Goal: Task Accomplishment & Management: Manage account settings

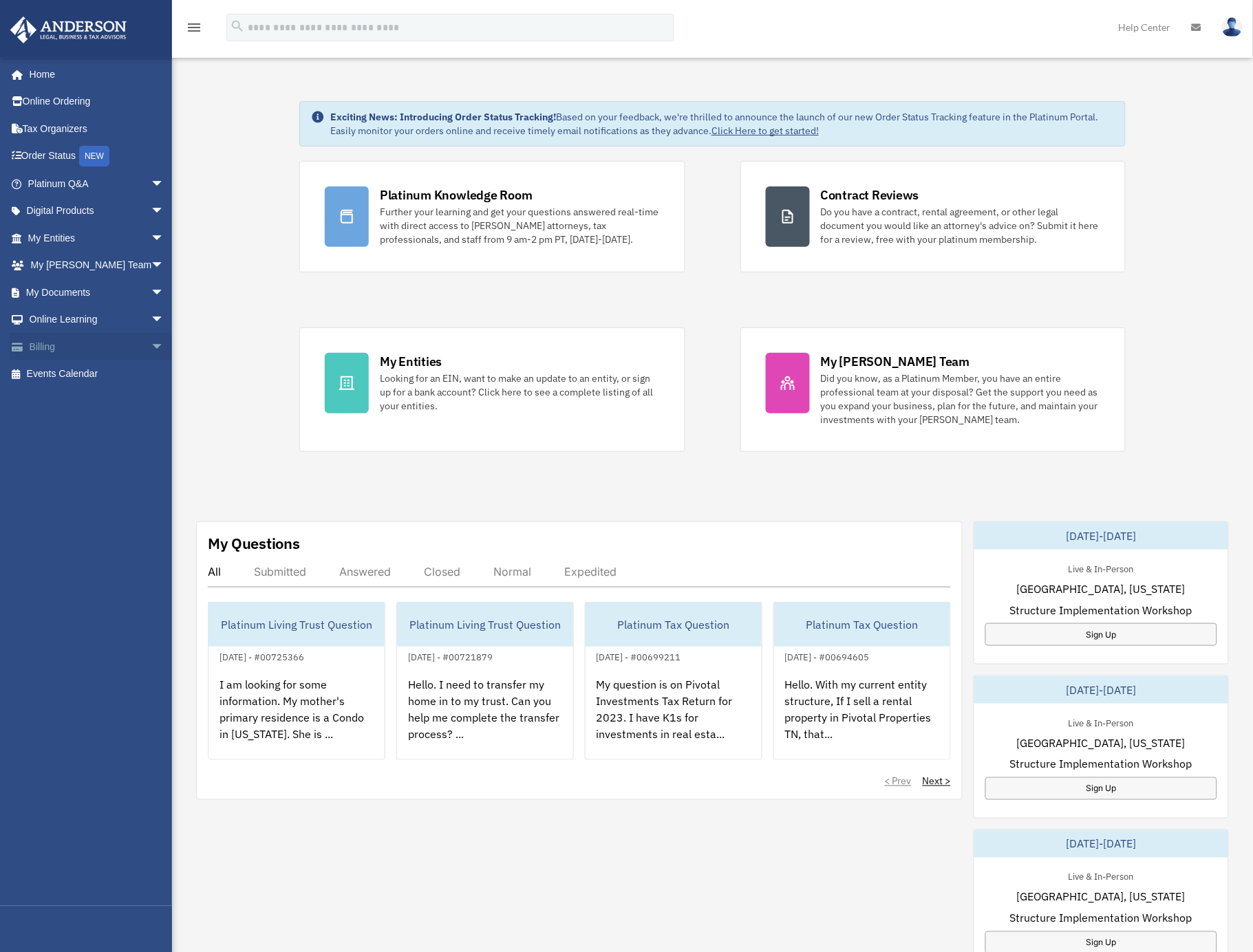
click at [63, 348] on link "Billing arrow_drop_down" at bounding box center [97, 347] width 175 height 28
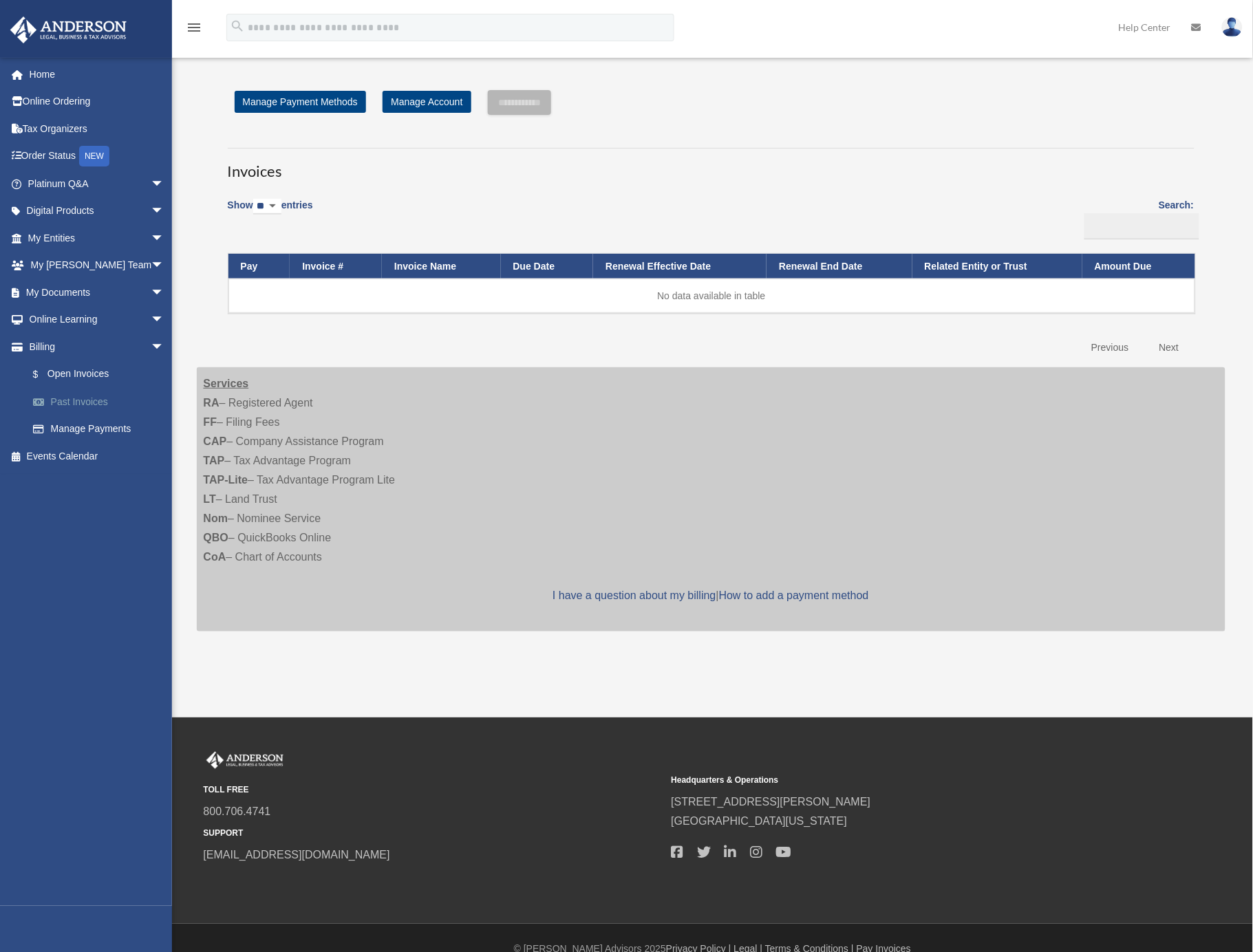
click at [69, 396] on link "Past Invoices" at bounding box center [101, 402] width 166 height 28
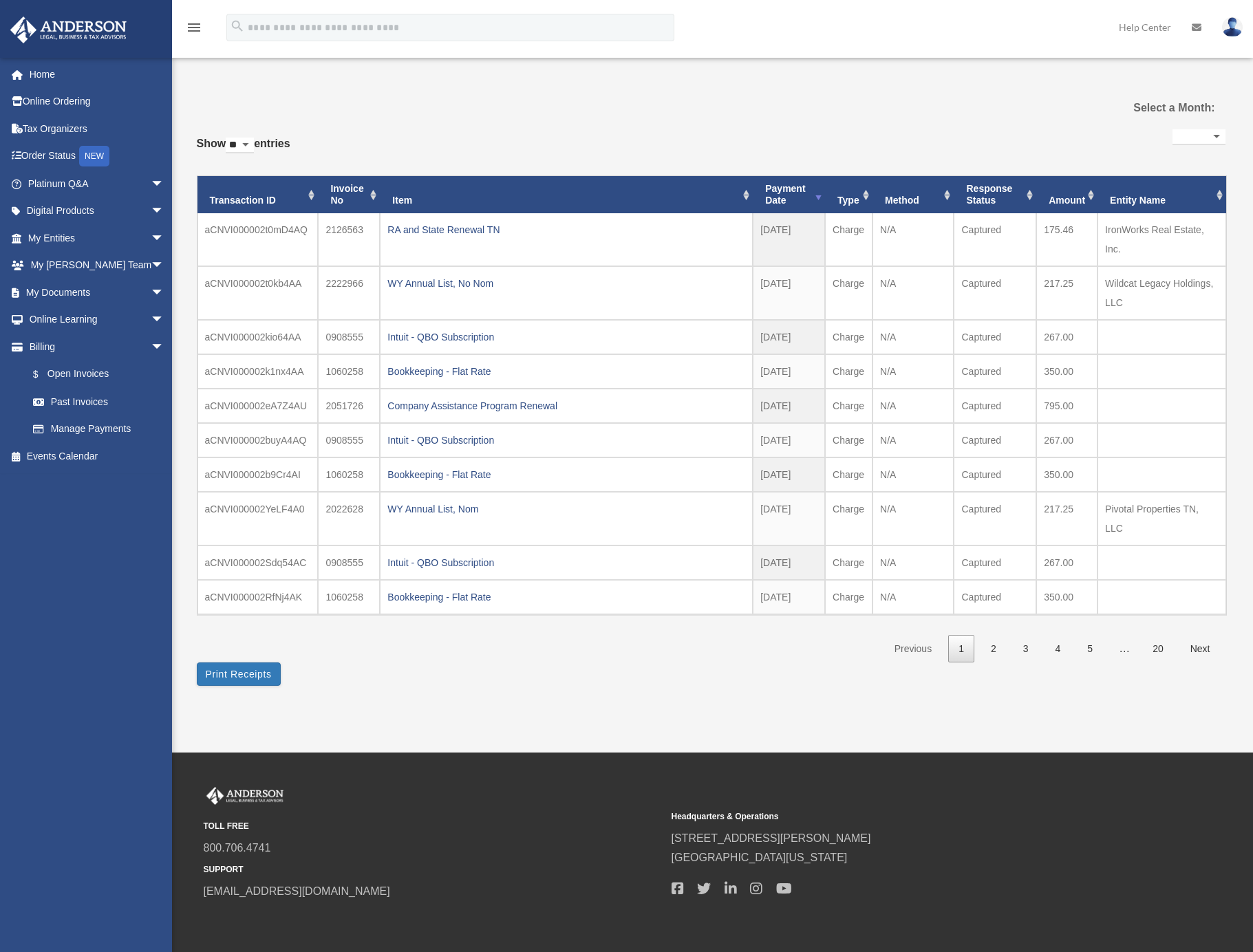
select select
click at [78, 295] on link "My Documents arrow_drop_down" at bounding box center [97, 293] width 175 height 28
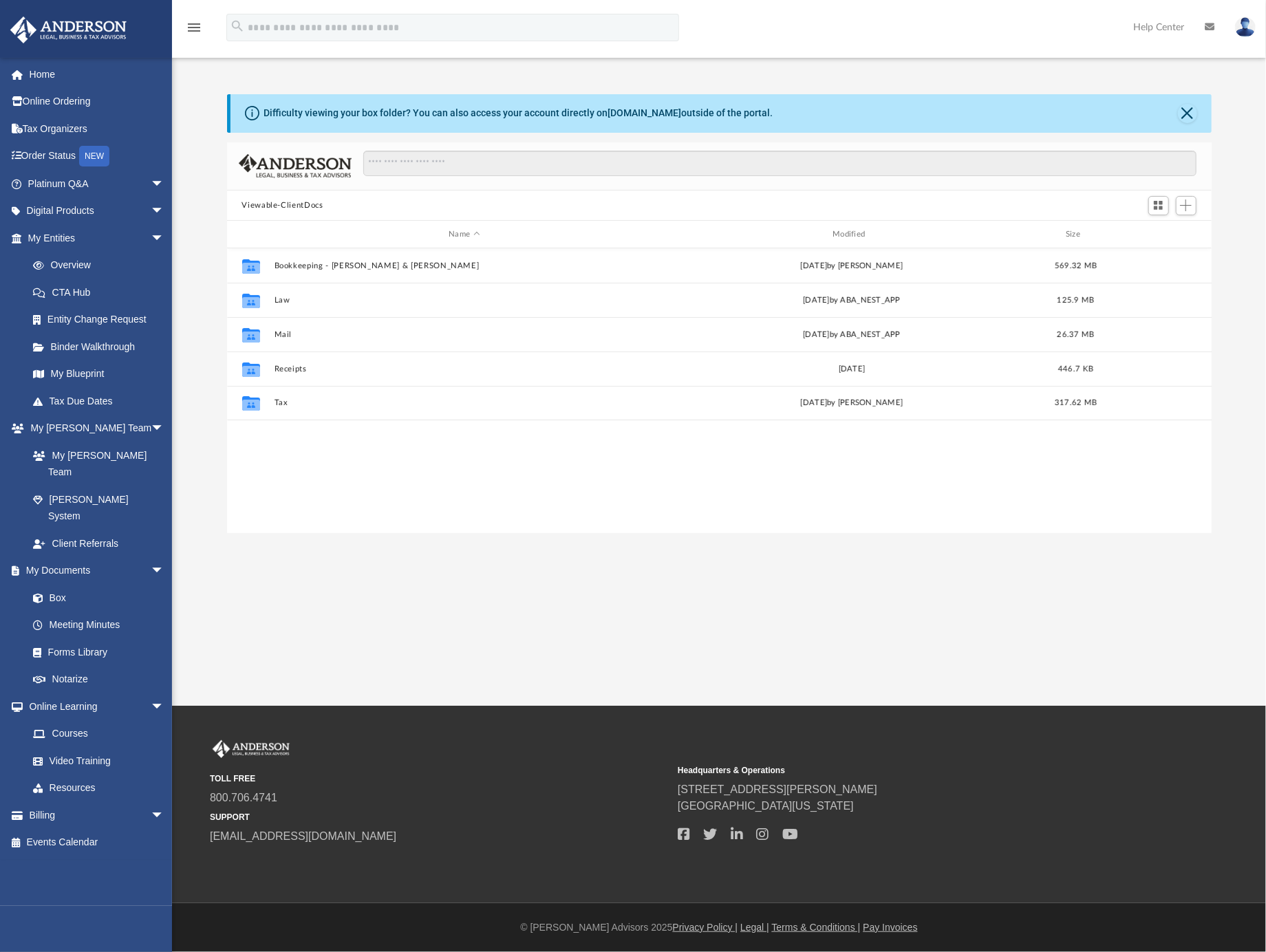
scroll to position [300, 972]
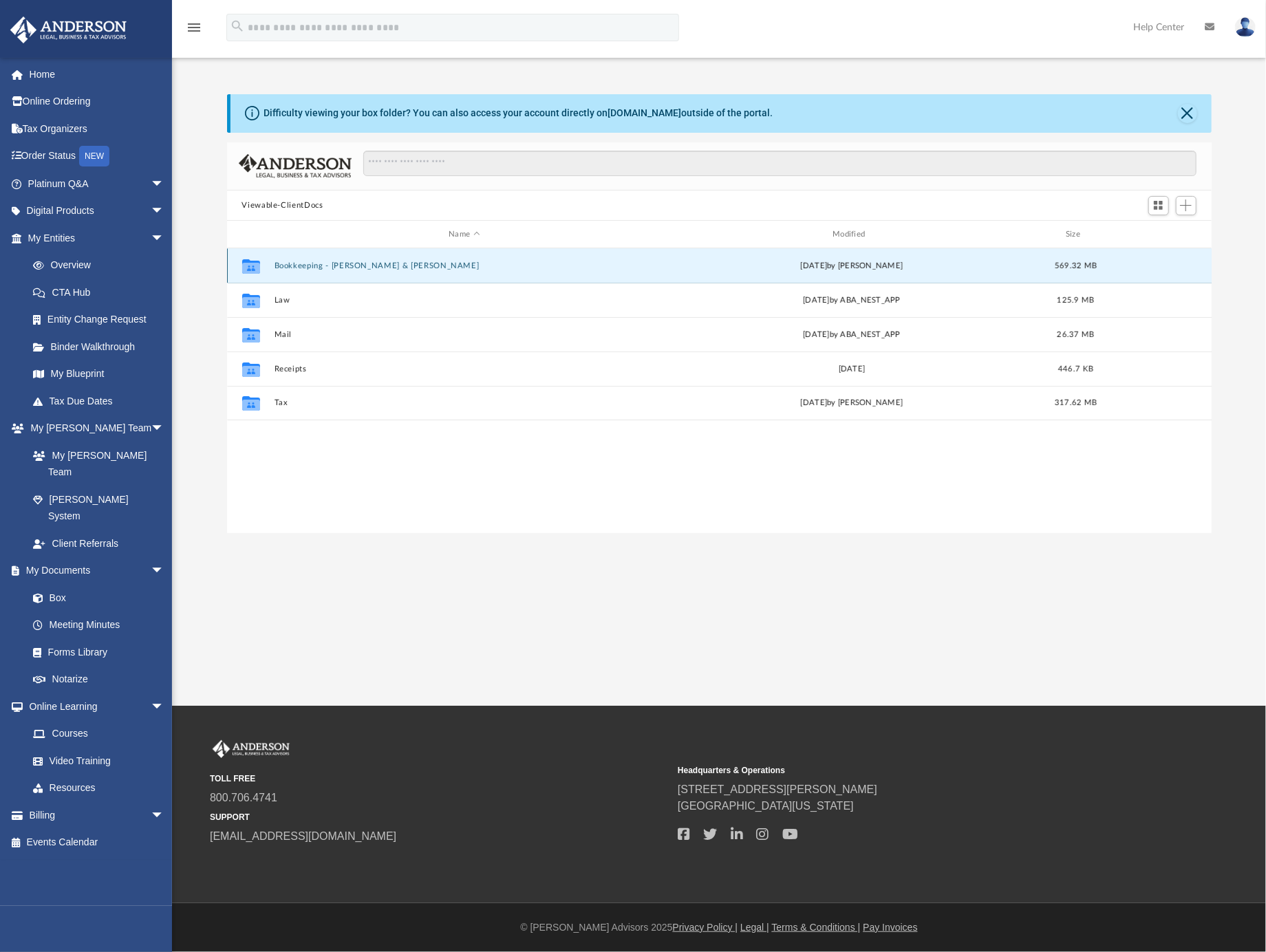
click at [343, 269] on button "Bookkeeping - [PERSON_NAME] & [PERSON_NAME]" at bounding box center [464, 266] width 381 height 9
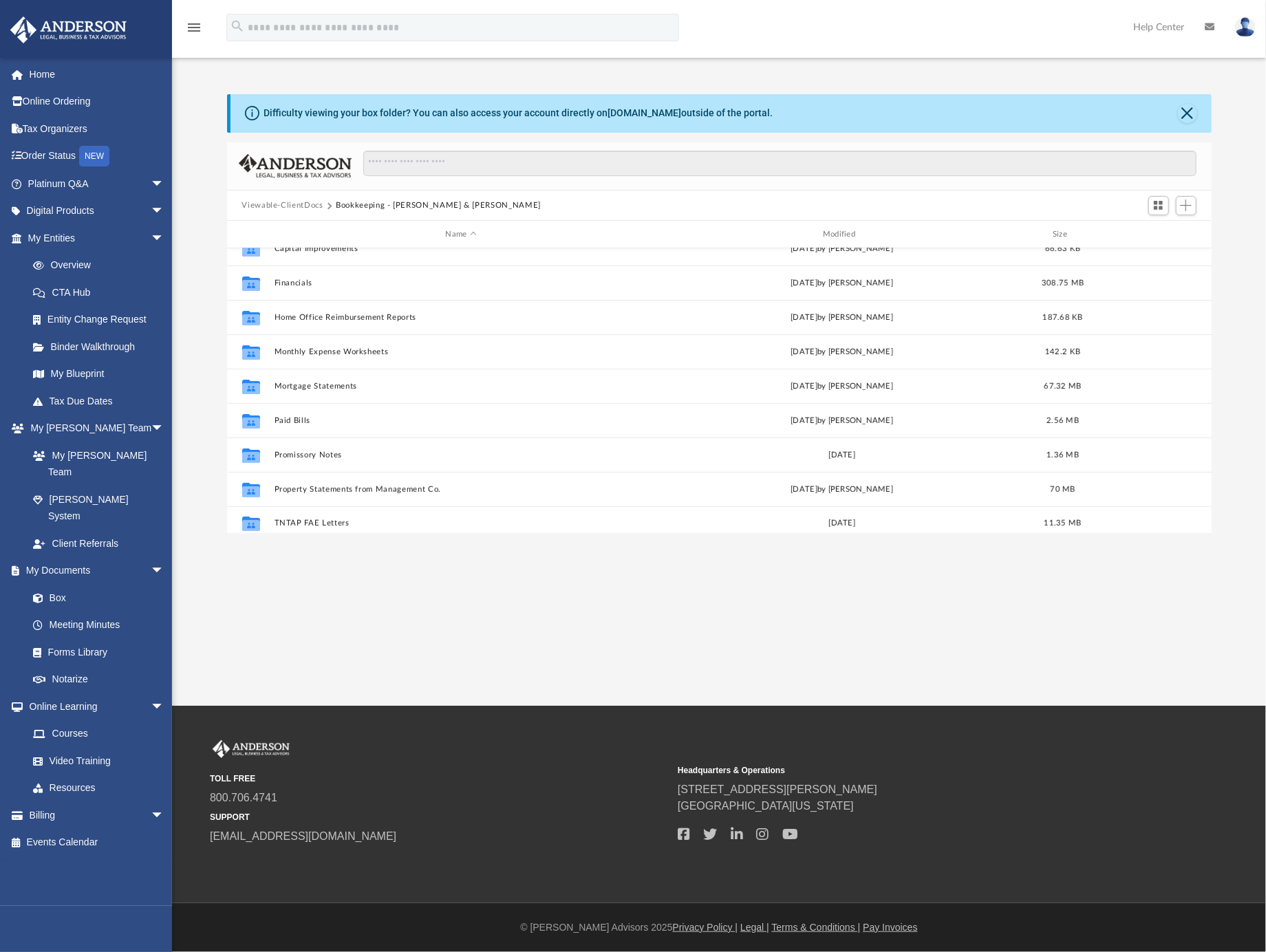
scroll to position [231, 0]
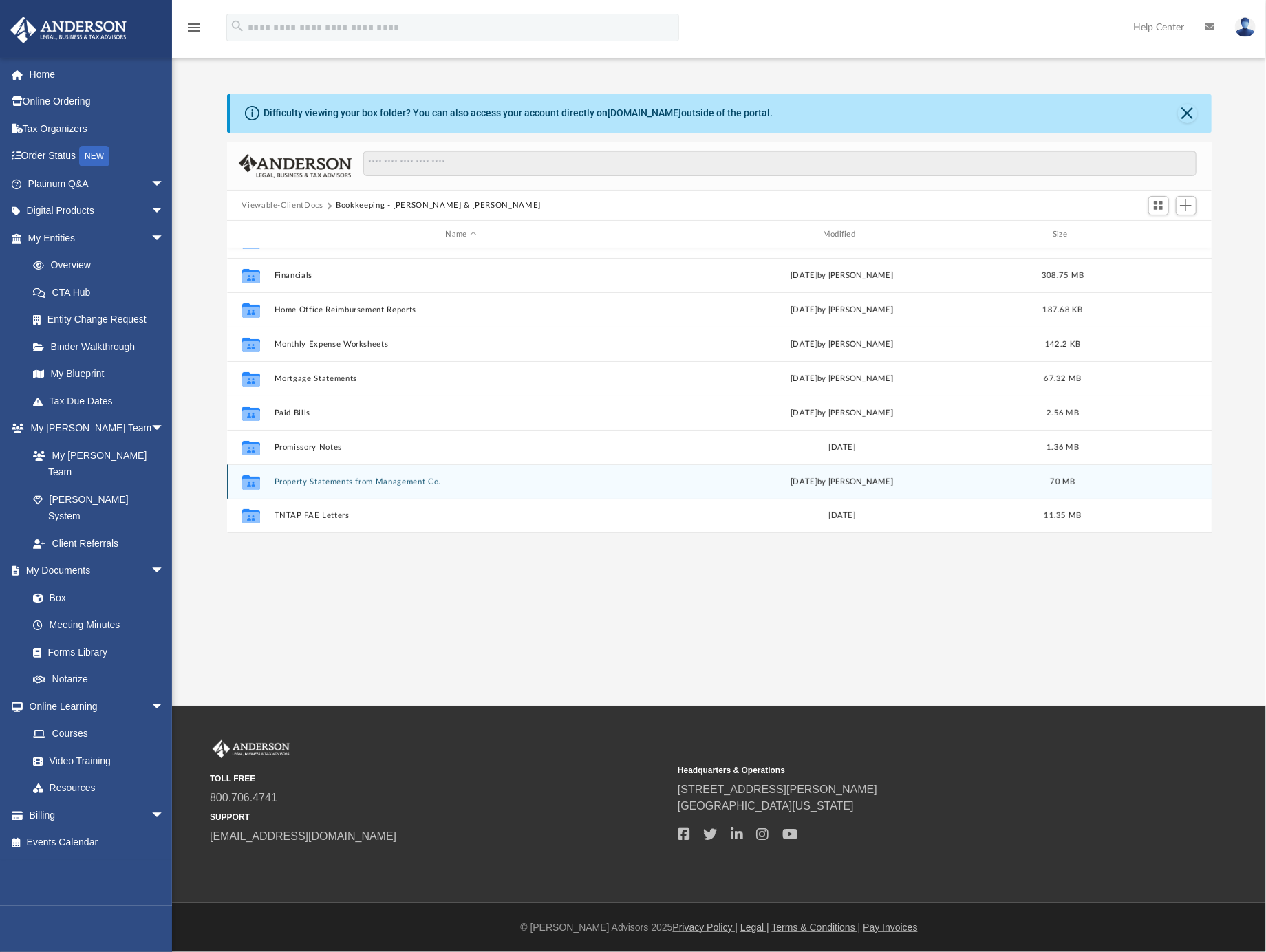
click at [388, 481] on button "Property Statements from Management Co." at bounding box center [461, 482] width 375 height 9
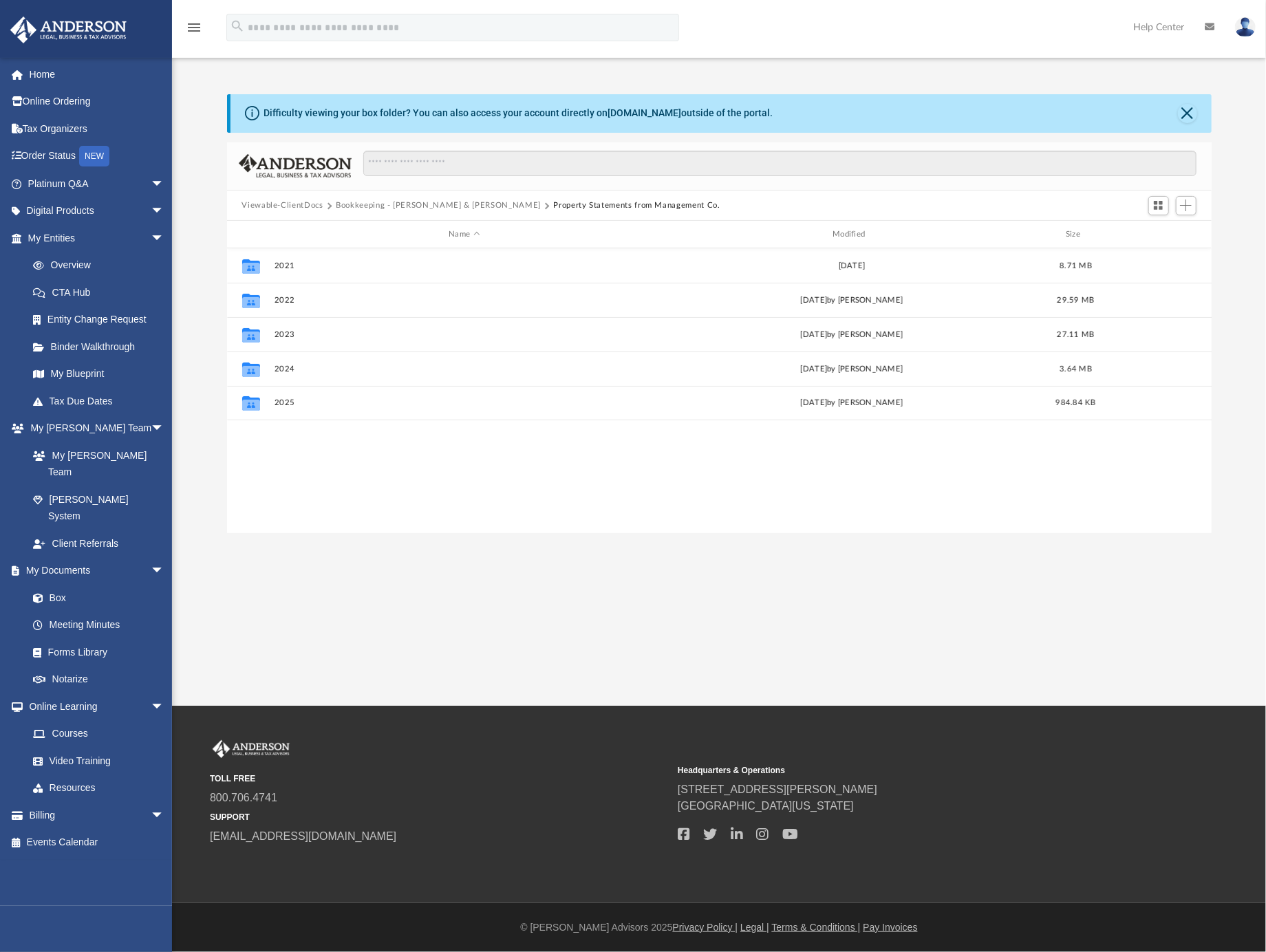
scroll to position [0, 0]
click at [283, 402] on button "2025" at bounding box center [464, 404] width 381 height 9
click at [878, 753] on div "TOLL FREE 800.706.4741 SUPPORT info@andersonadvisors.com Headquarters & Operati…" at bounding box center [718, 792] width 1018 height 104
click at [898, 783] on span "[STREET_ADDRESS][PERSON_NAME]" at bounding box center [907, 790] width 459 height 17
click at [1189, 209] on span "Add" at bounding box center [1186, 205] width 12 height 12
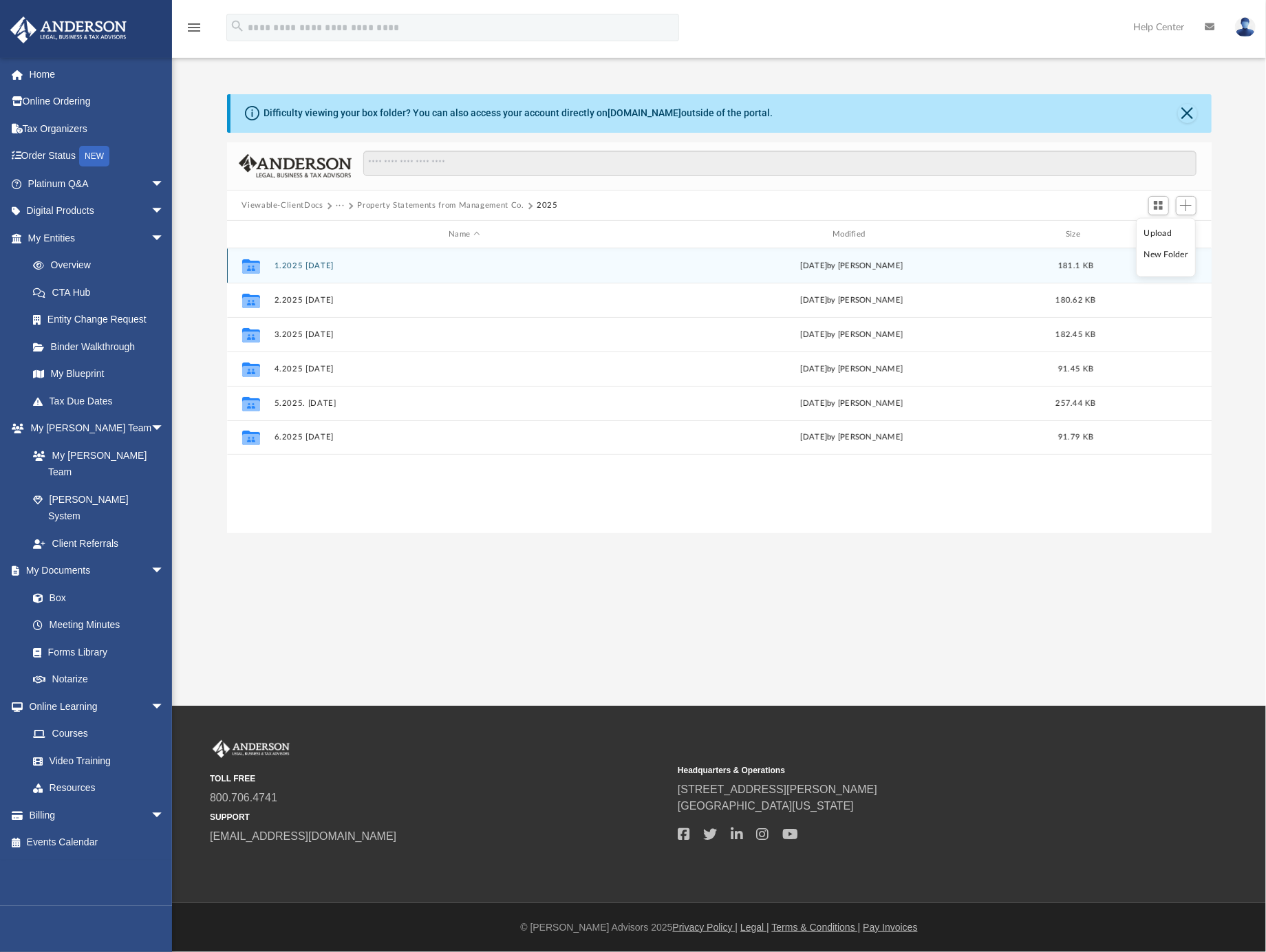
scroll to position [300, 972]
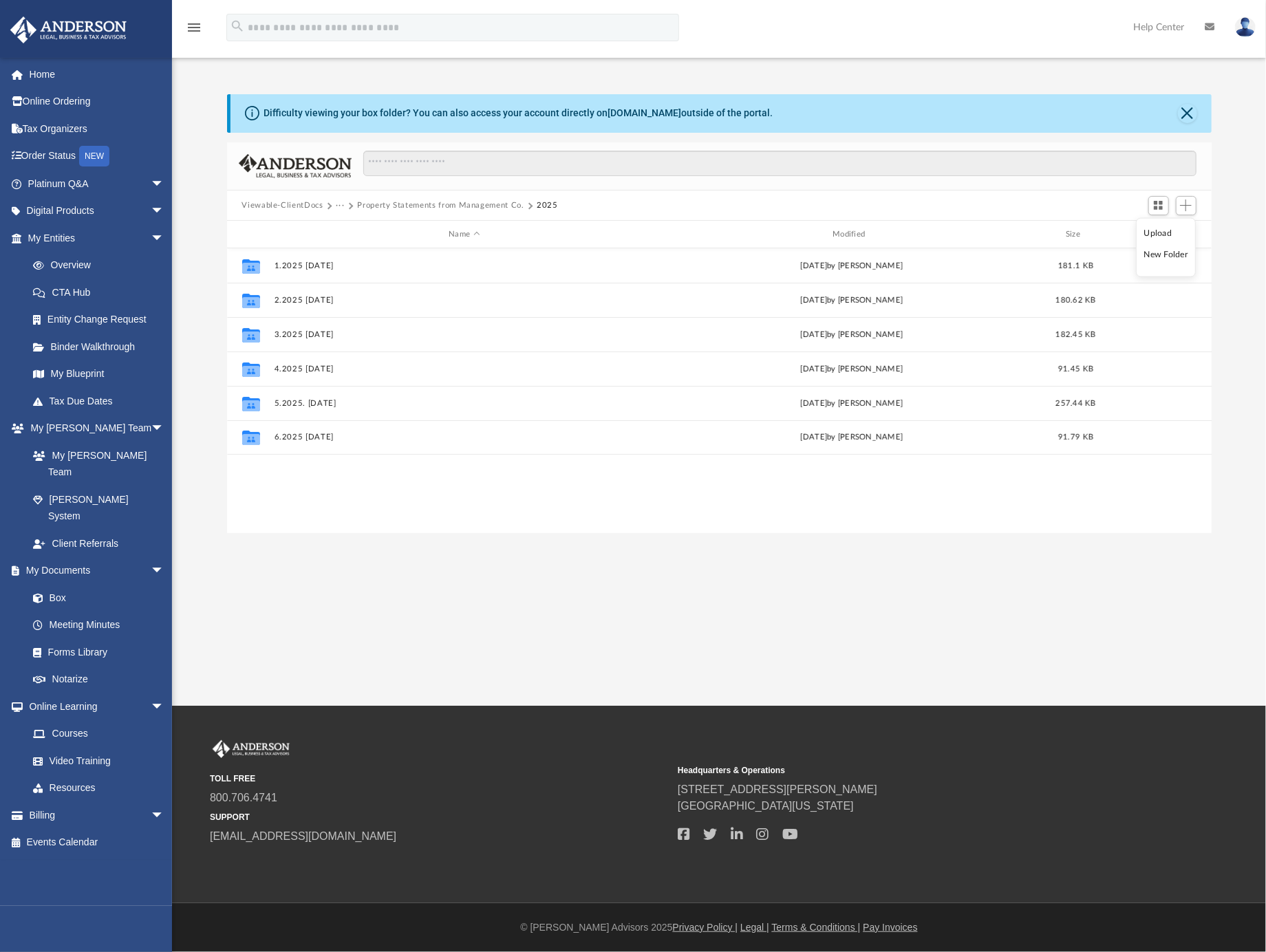
click at [1160, 256] on li "New Folder" at bounding box center [1166, 255] width 44 height 15
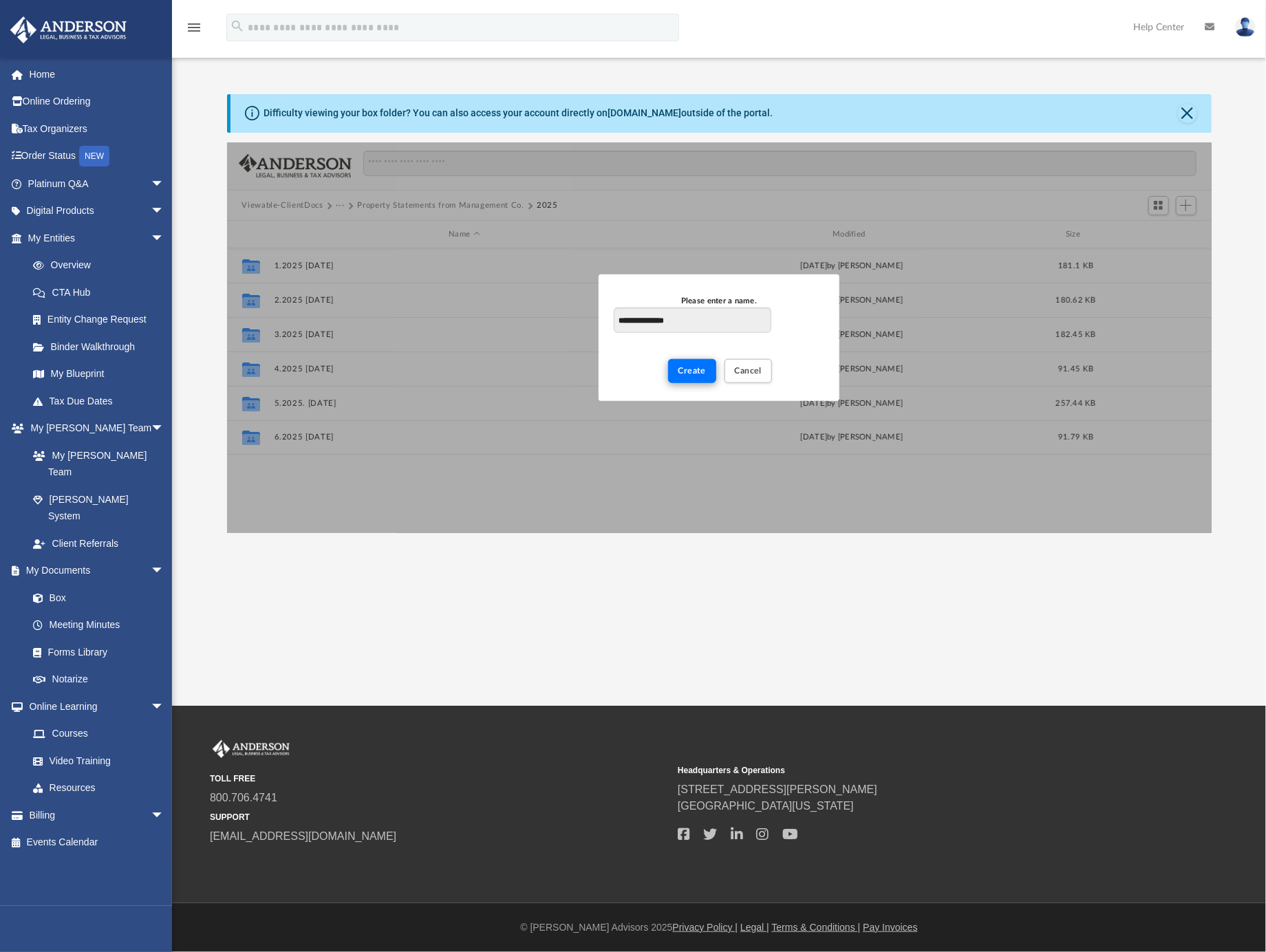
type input "**********"
click at [694, 377] on button "Create" at bounding box center [692, 371] width 49 height 24
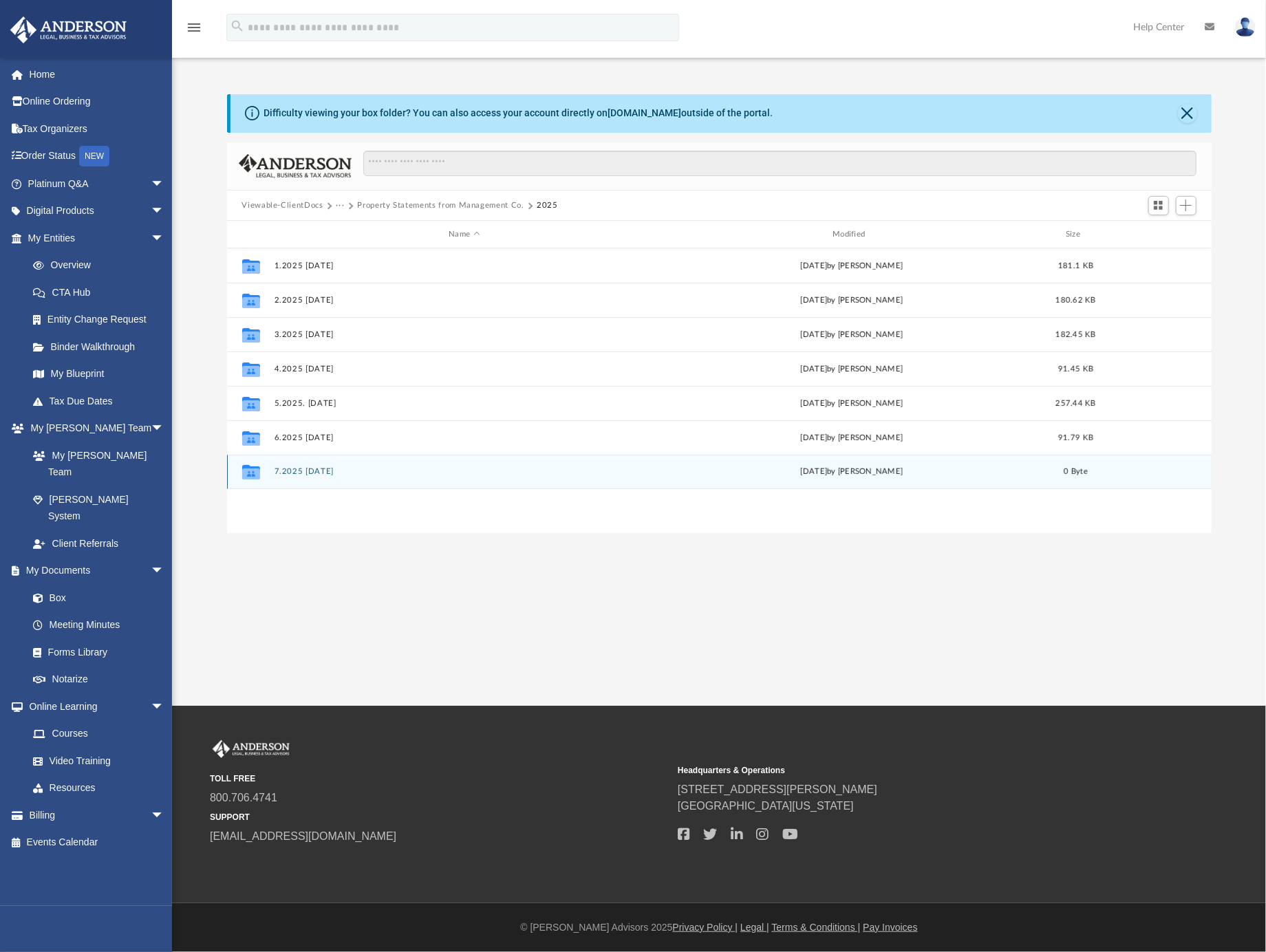
click at [307, 473] on button "7.2025 [DATE]" at bounding box center [464, 472] width 381 height 9
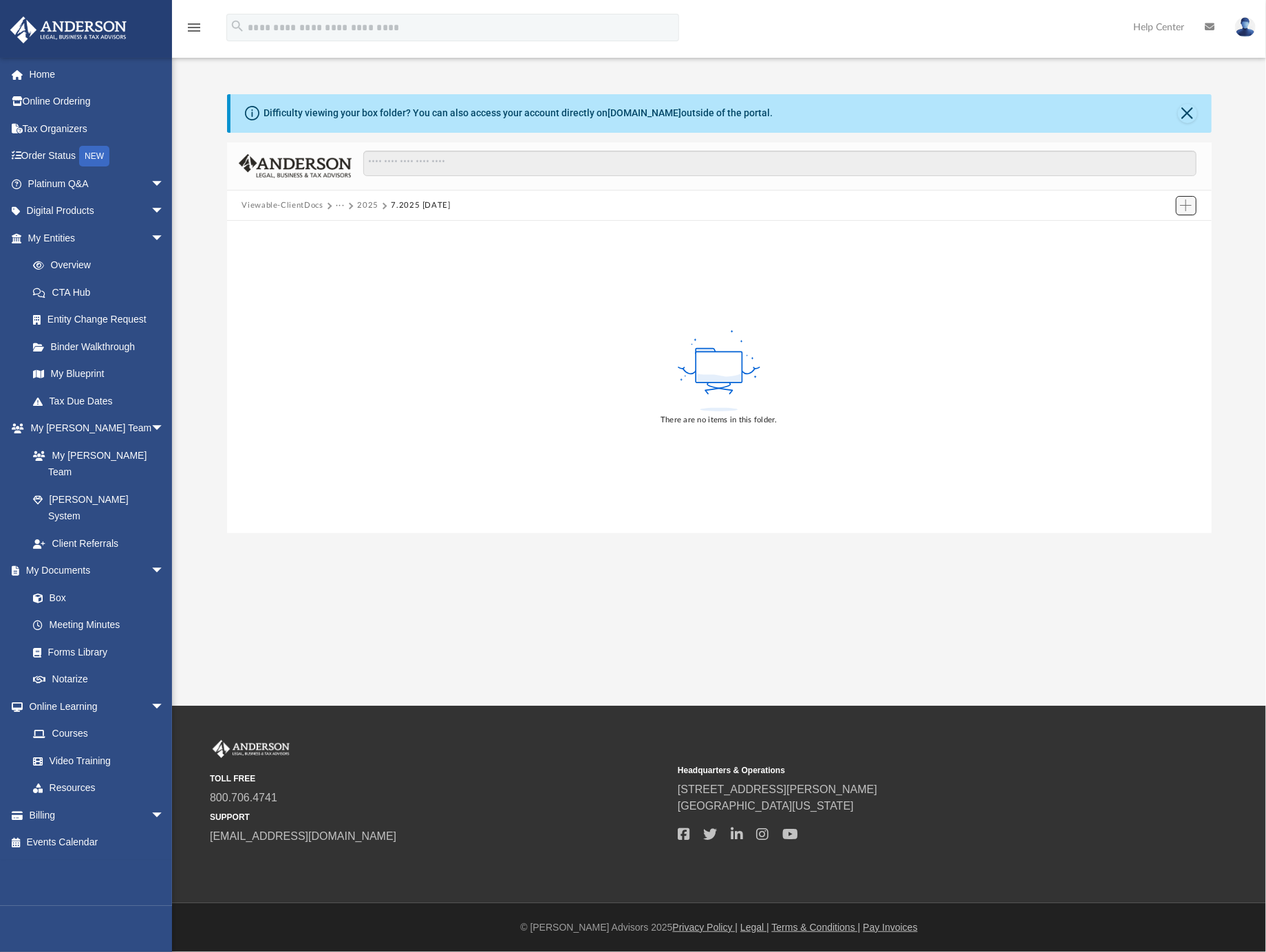
click at [1187, 204] on span "Add" at bounding box center [1186, 205] width 12 height 12
click at [1162, 236] on li "Upload" at bounding box center [1166, 234] width 44 height 15
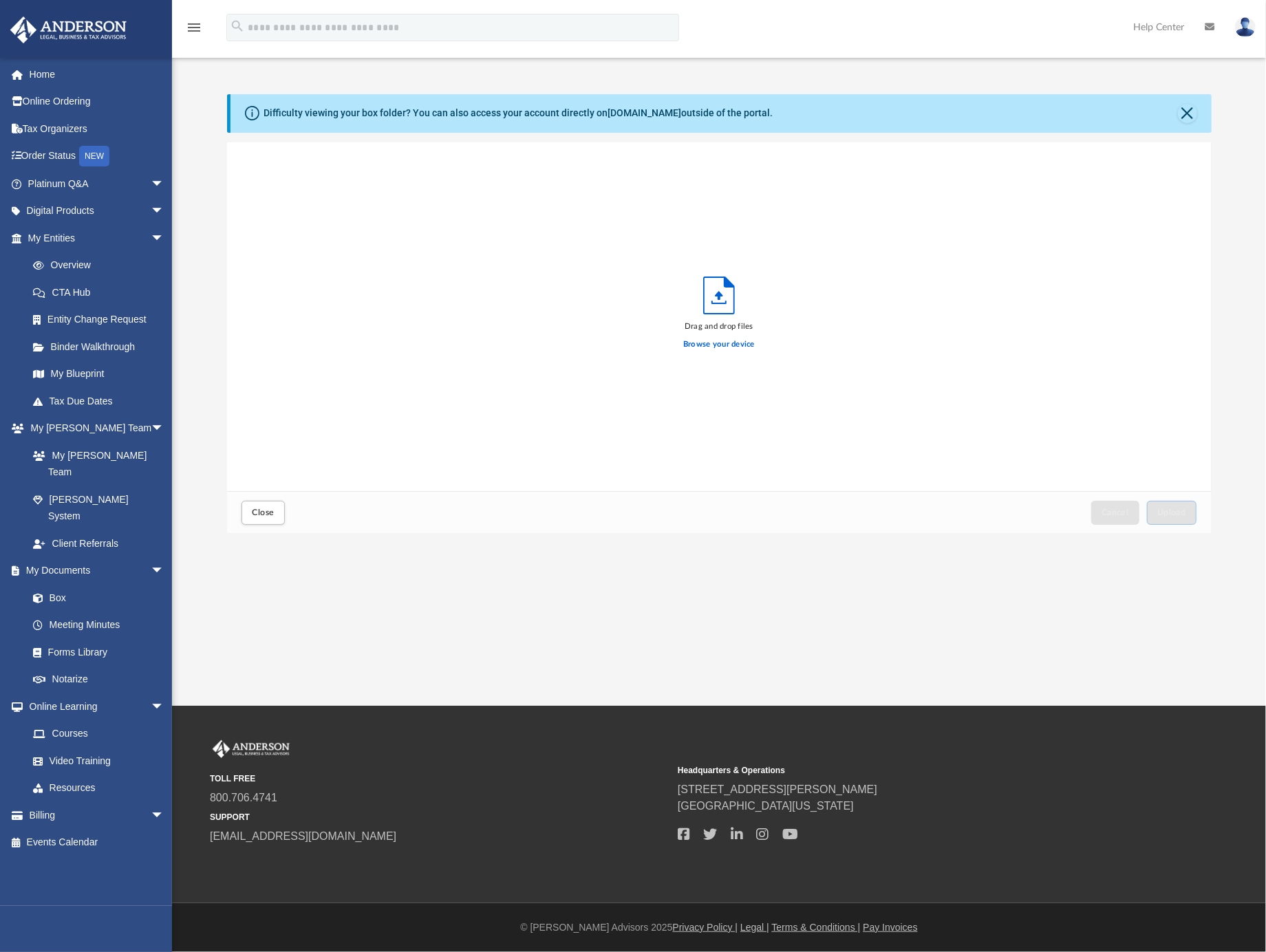
scroll to position [336, 972]
click at [751, 346] on label "Browse your device" at bounding box center [719, 345] width 72 height 12
click at [0, 0] on input "Browse your device" at bounding box center [0, 0] width 0 height 0
click at [1161, 513] on span "Upload" at bounding box center [1172, 512] width 29 height 8
click at [721, 339] on label "Select More Files" at bounding box center [718, 342] width 63 height 12
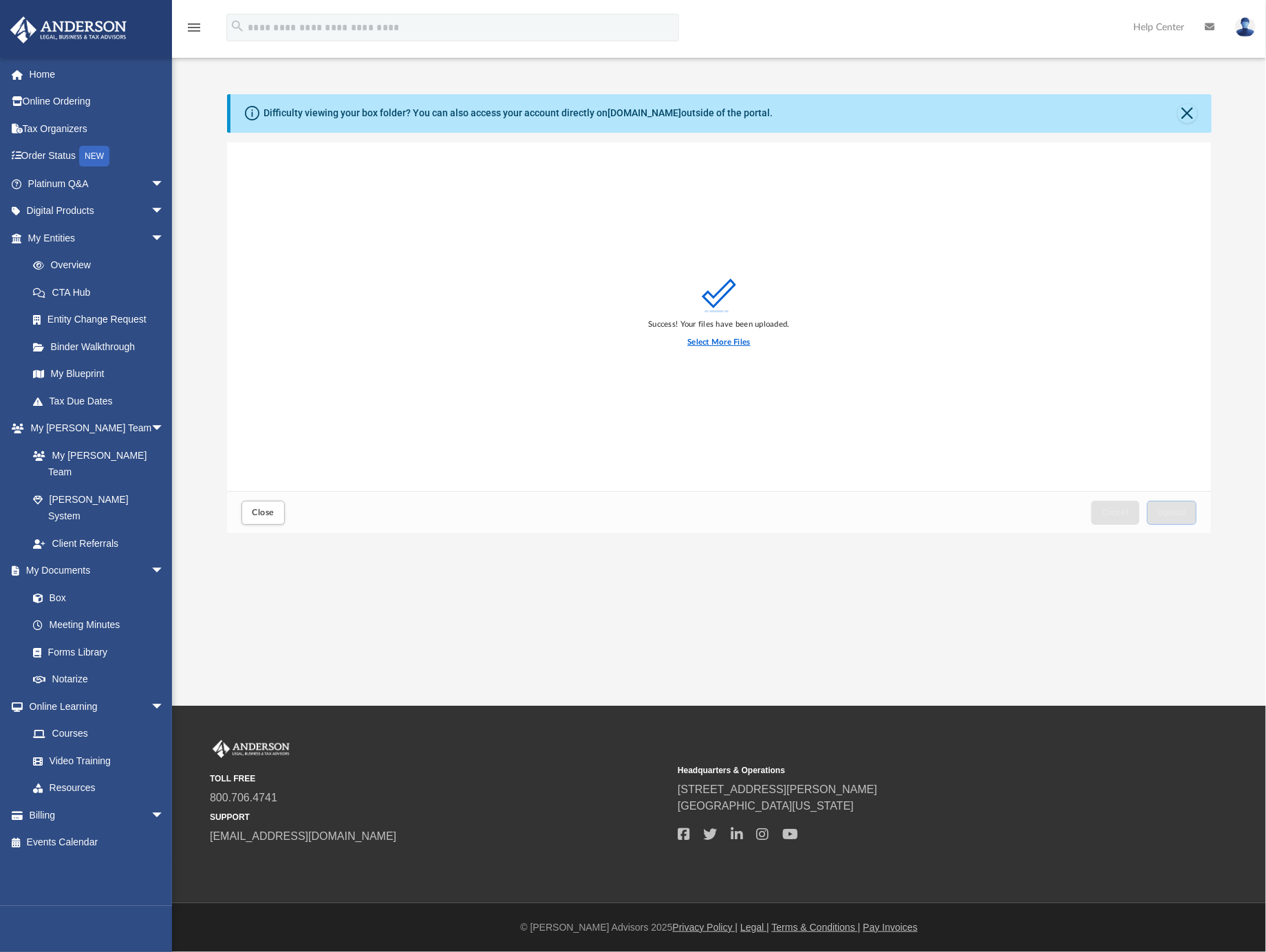
click at [0, 0] on input "Select More Files" at bounding box center [0, 0] width 0 height 0
click at [1174, 518] on button "Upload" at bounding box center [1172, 513] width 50 height 24
click at [277, 515] on button "Close" at bounding box center [263, 513] width 42 height 24
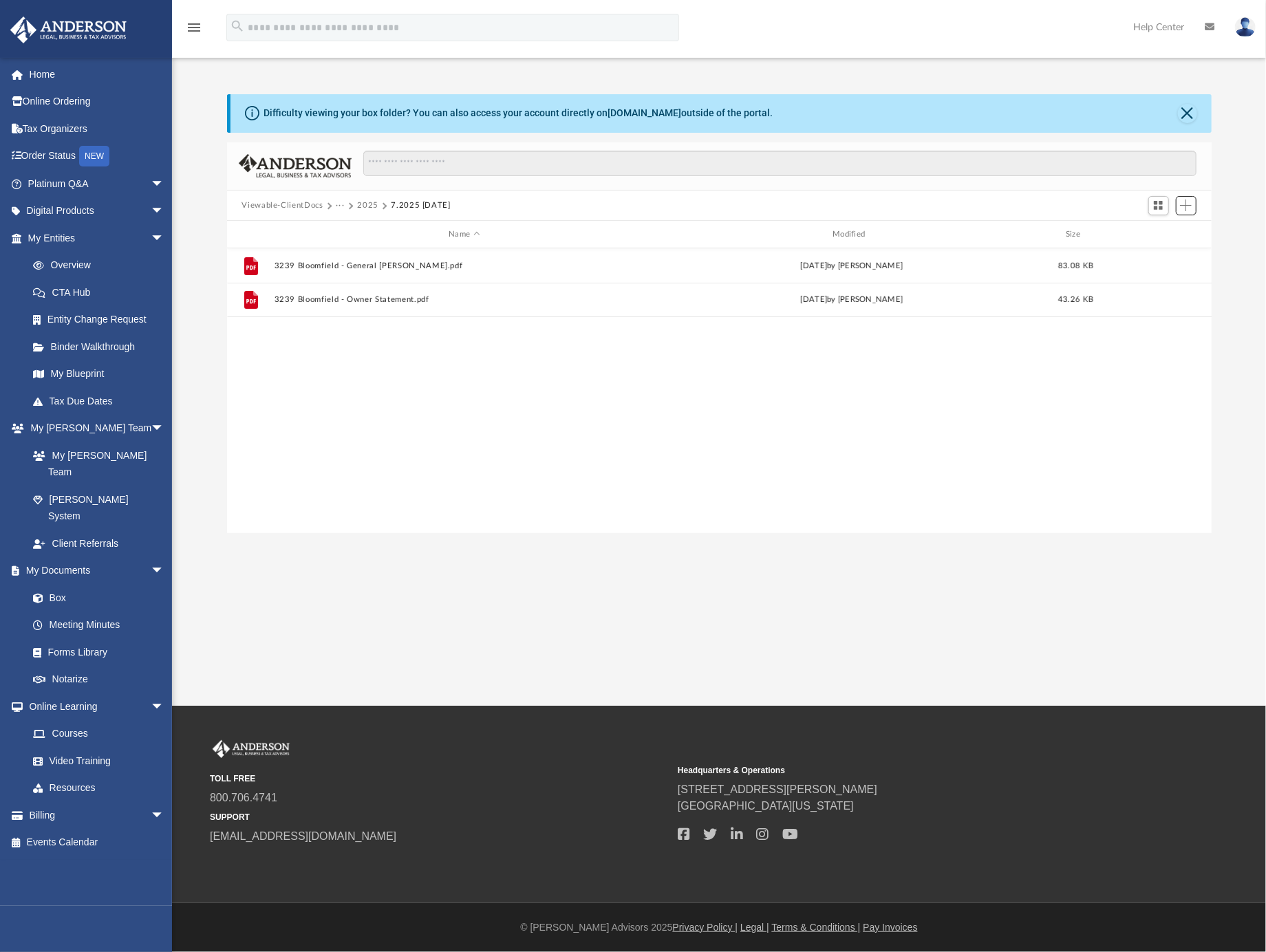
scroll to position [300, 972]
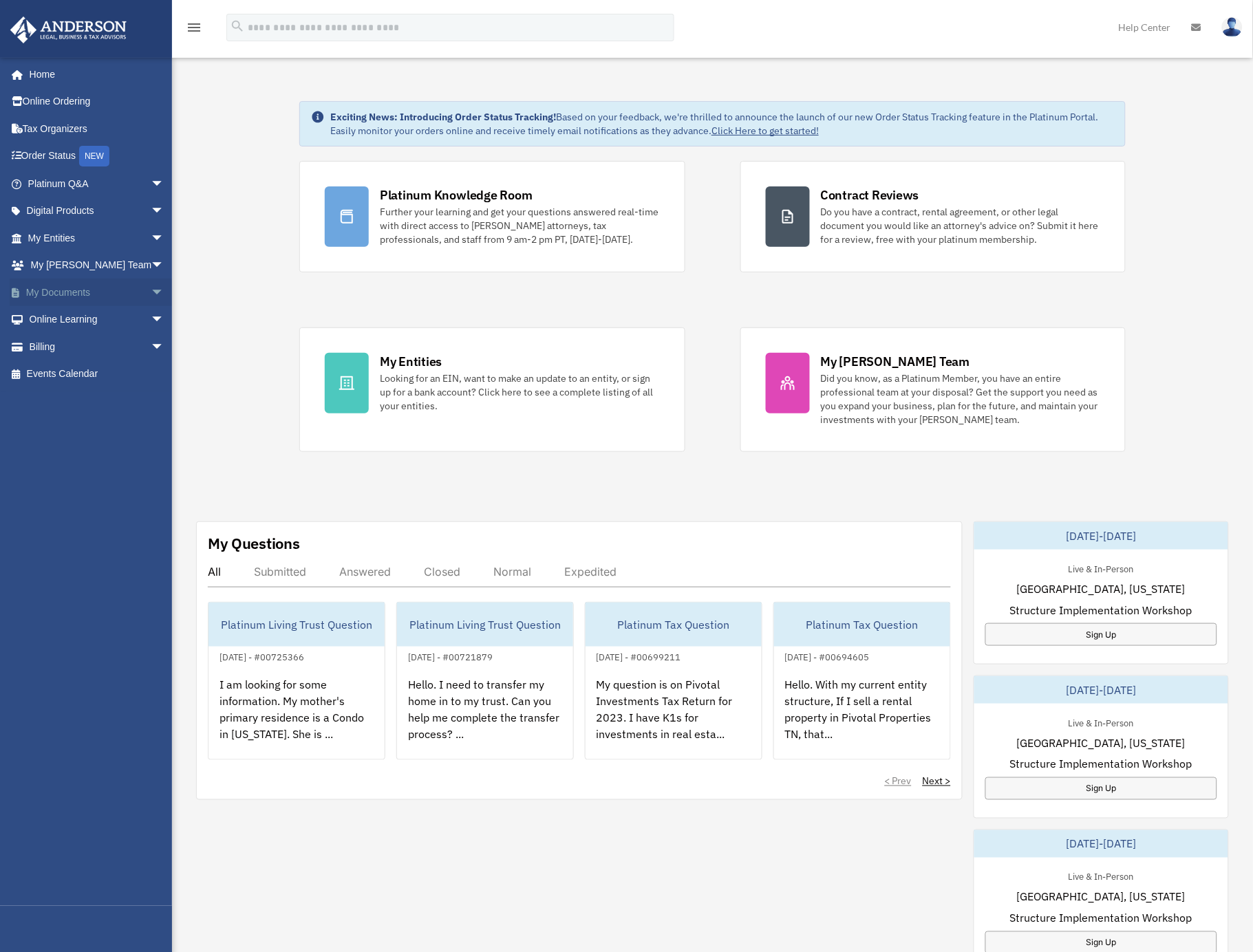
click at [150, 282] on span "arrow_drop_down" at bounding box center [164, 293] width 28 height 28
click at [61, 318] on link "Box" at bounding box center [101, 320] width 166 height 28
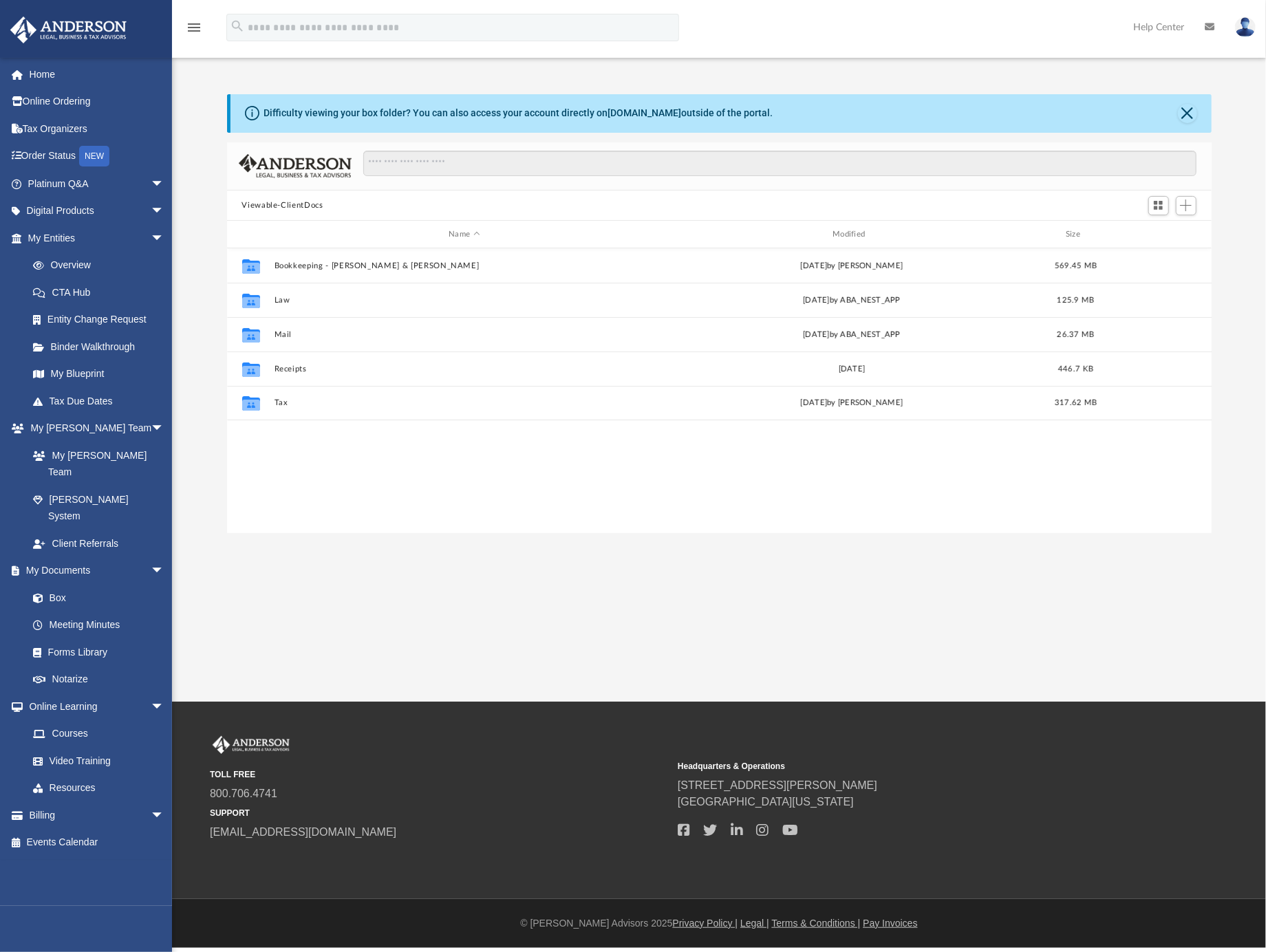
scroll to position [300, 972]
click at [278, 410] on div "Collaborated Folder Tax Thu Jul 24 2025 by Jasmine Splunge 317.62 MB" at bounding box center [719, 403] width 985 height 34
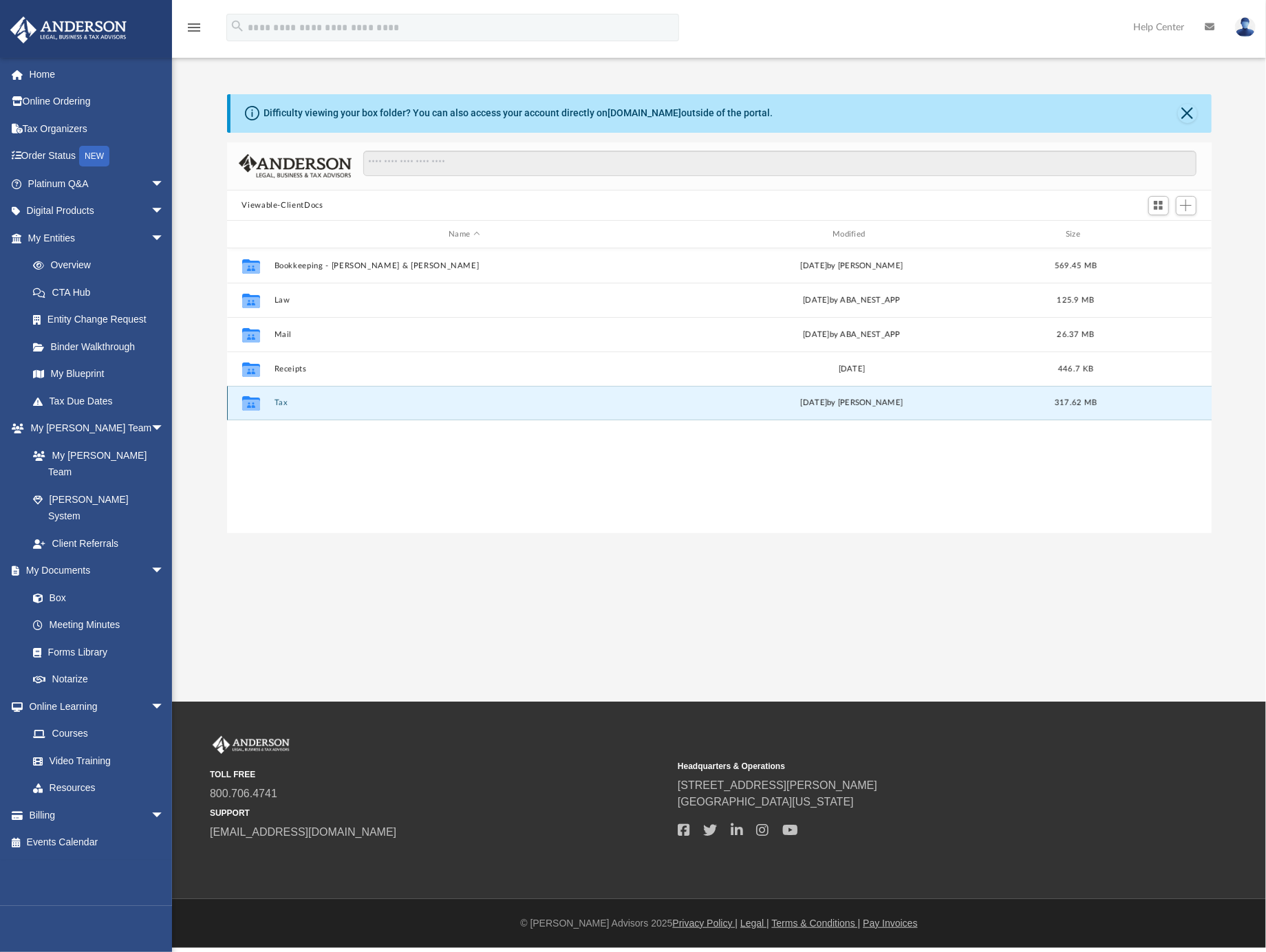
click at [283, 404] on button "Tax" at bounding box center [464, 404] width 381 height 9
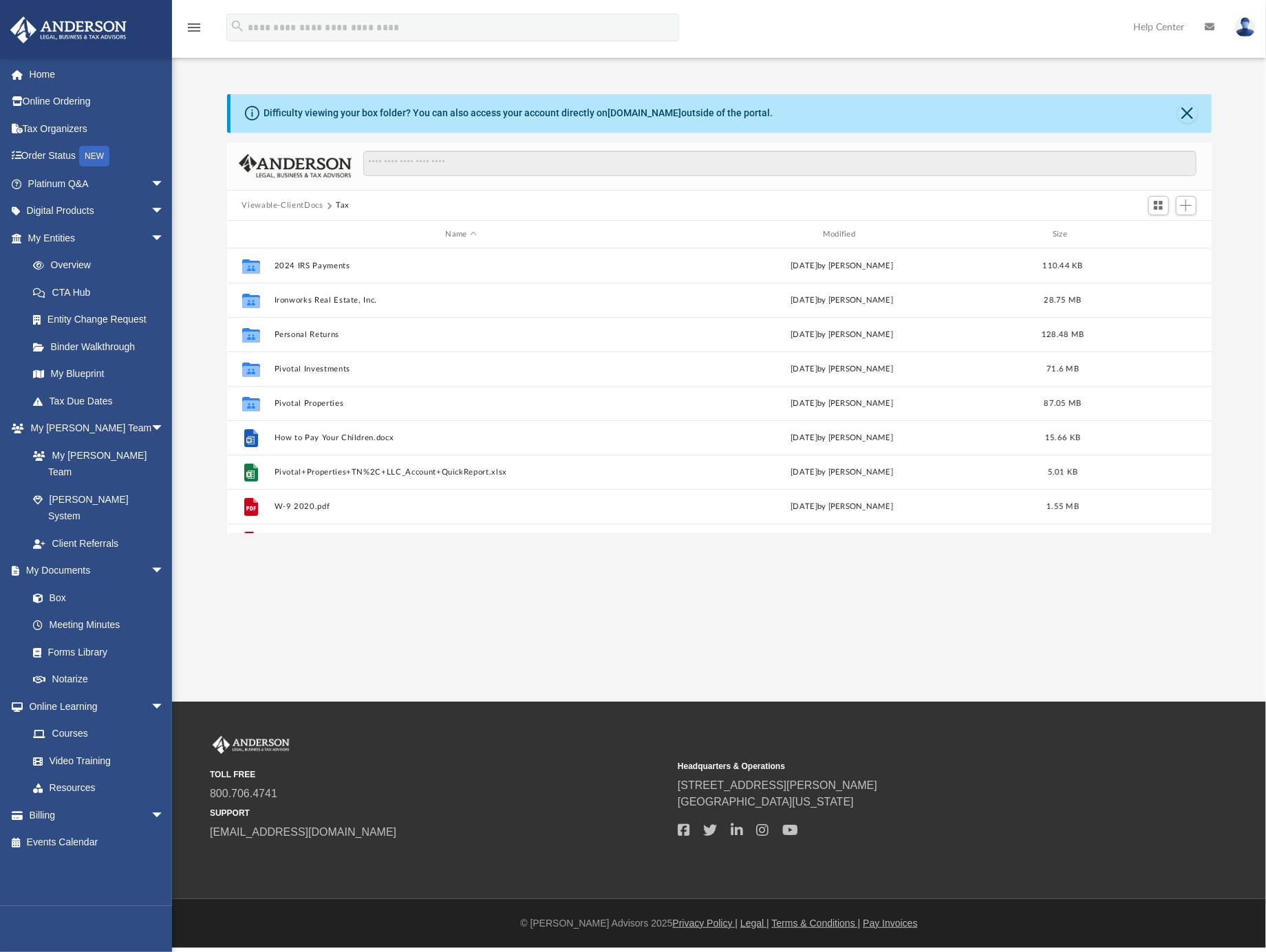
click at [312, 202] on button "Viewable-ClientDocs" at bounding box center [282, 205] width 81 height 12
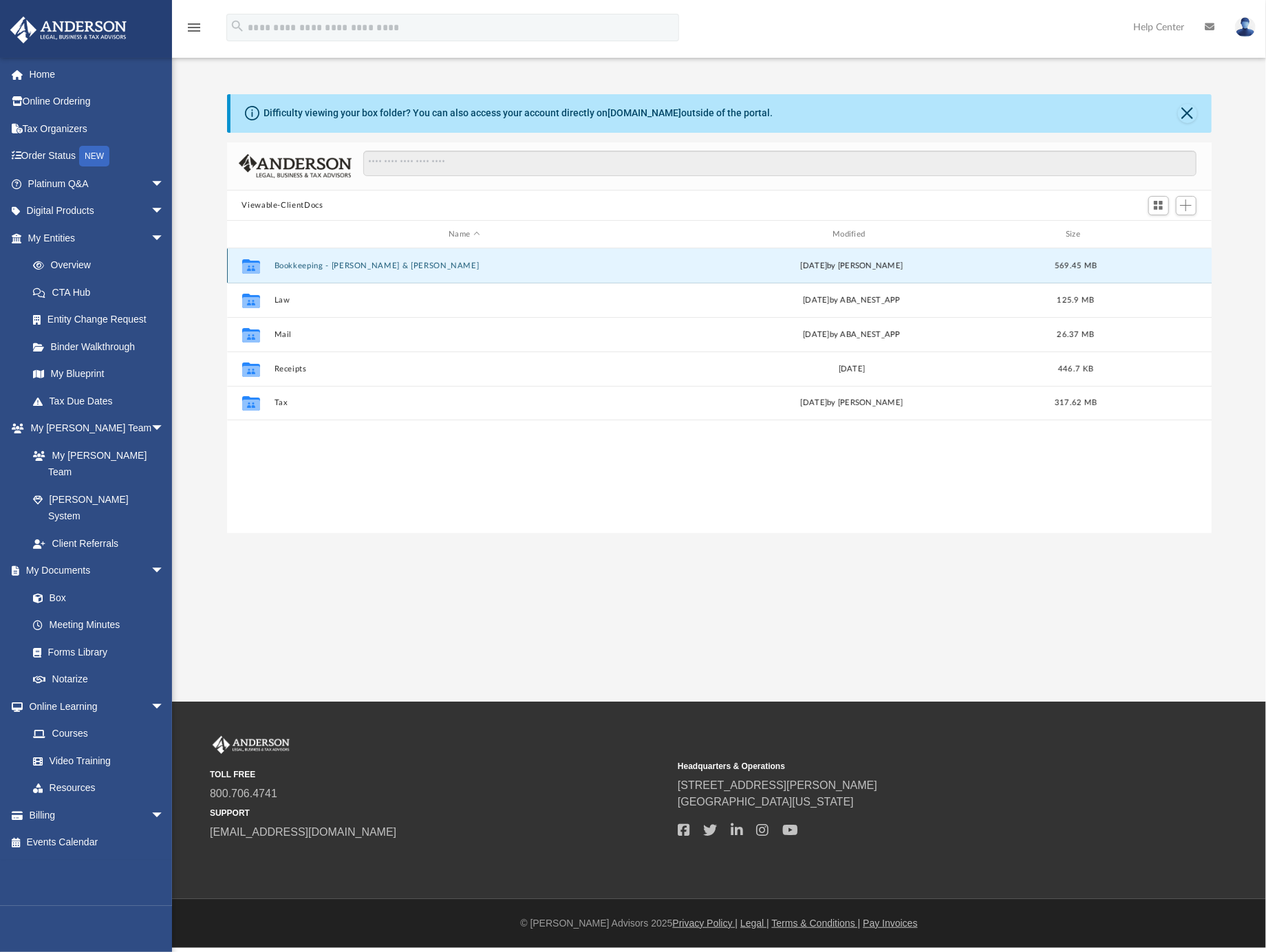
click at [311, 261] on button "Bookkeeping - [PERSON_NAME] & [PERSON_NAME]" at bounding box center [464, 266] width 381 height 9
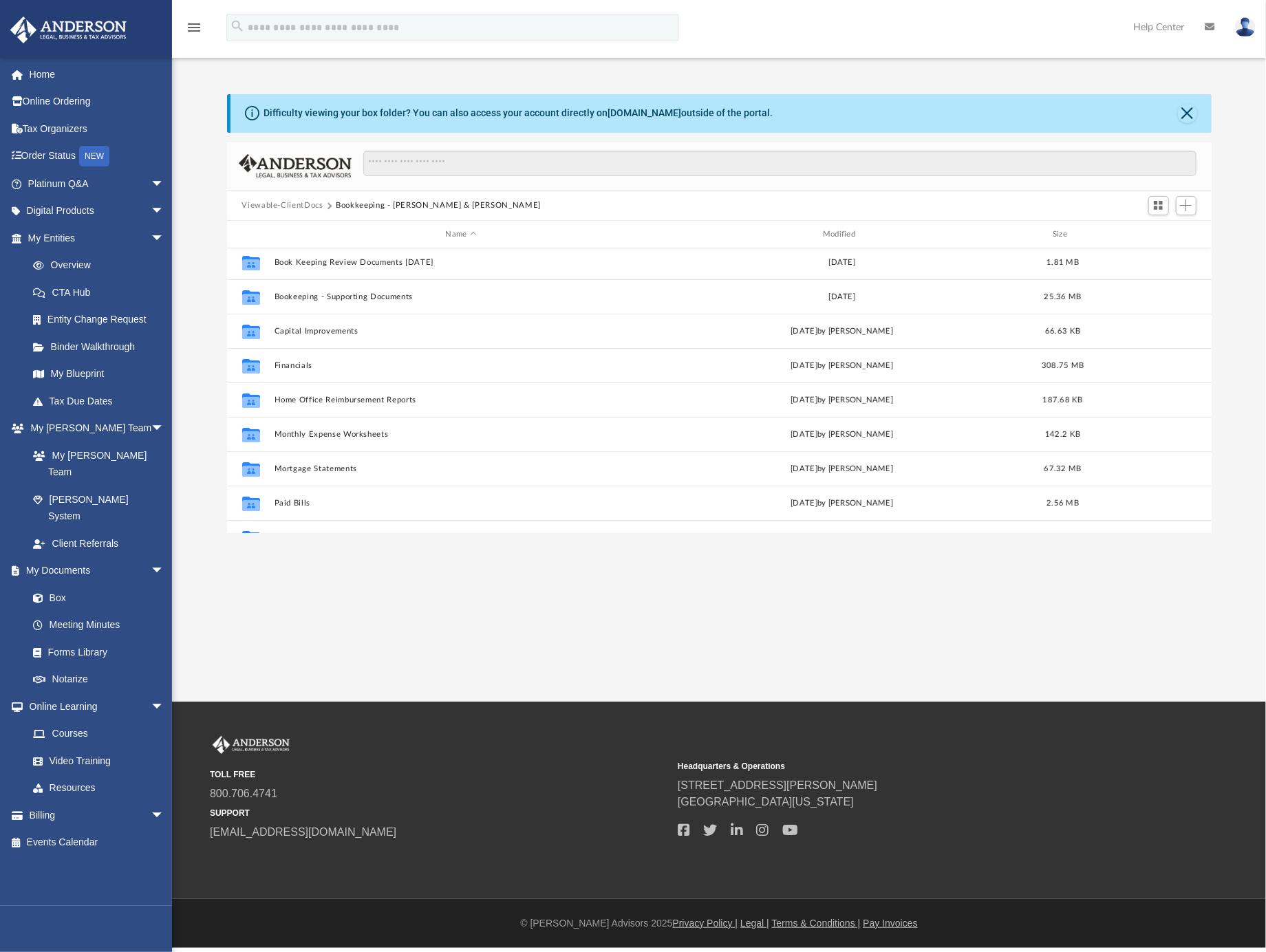
scroll to position [144, 0]
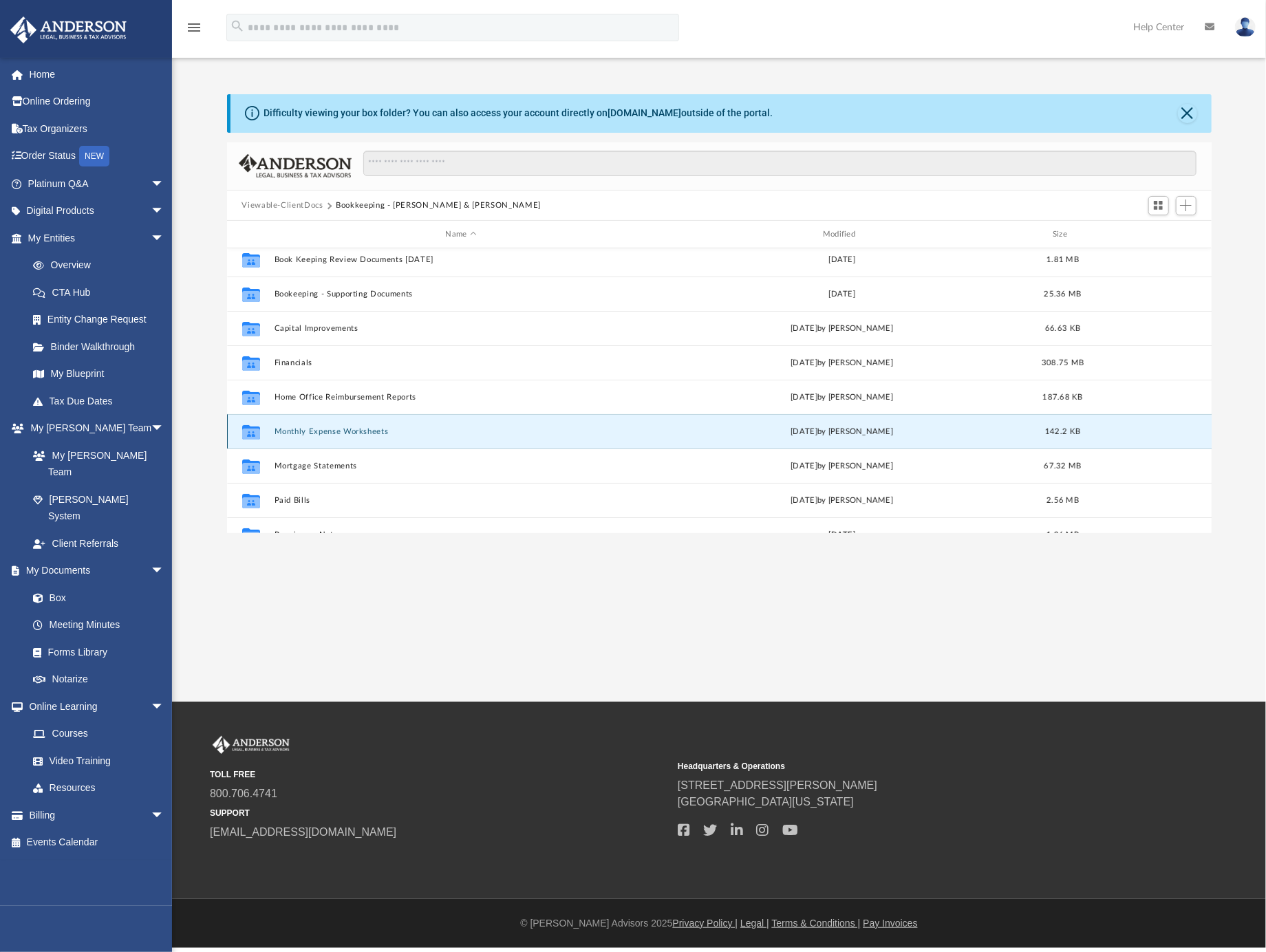
click at [362, 429] on button "Monthly Expense Worksheets" at bounding box center [461, 431] width 375 height 9
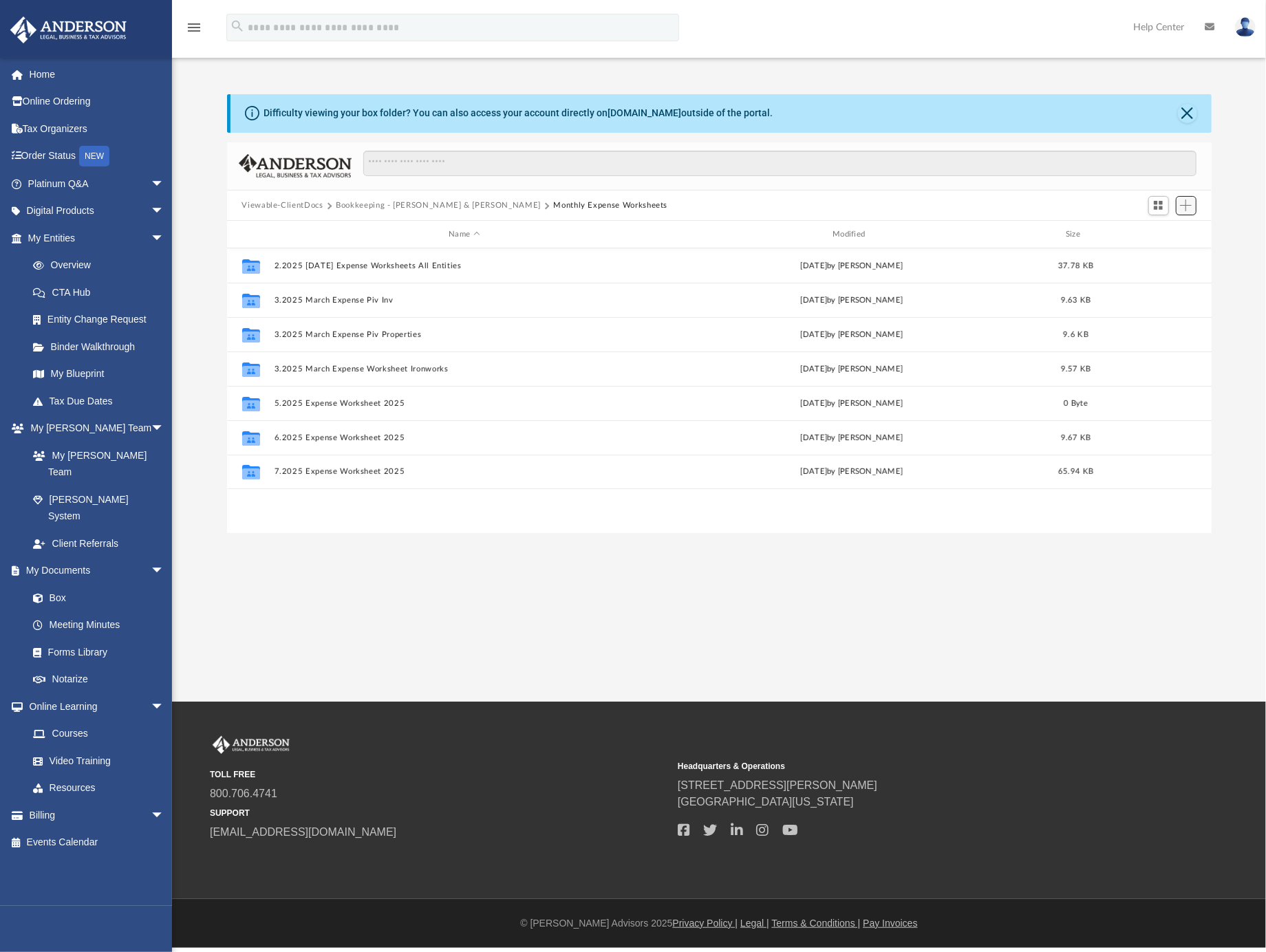
click at [1184, 207] on span "Add" at bounding box center [1186, 205] width 12 height 12
click at [1168, 253] on li "New Folder" at bounding box center [1166, 255] width 44 height 15
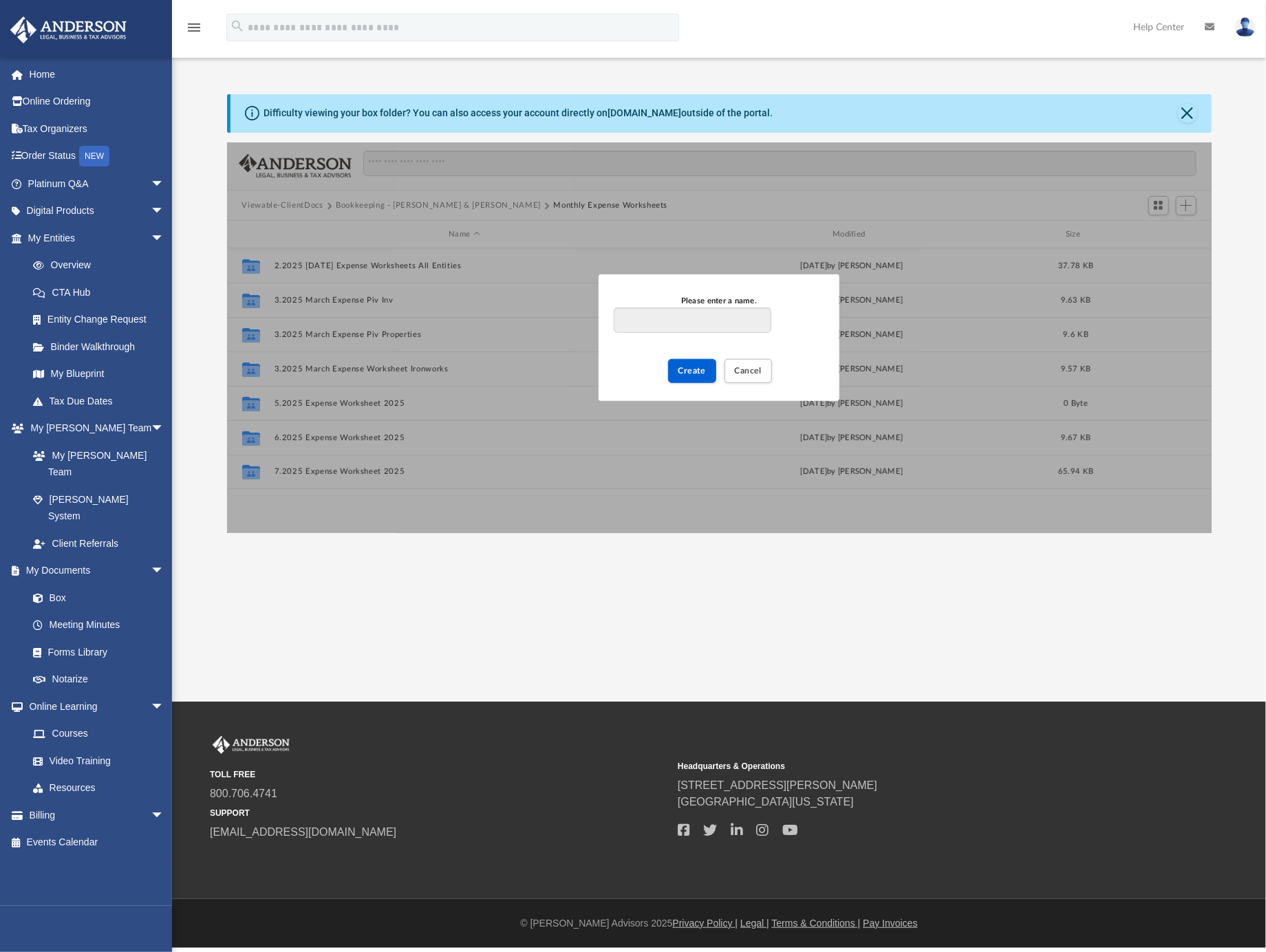
click at [739, 312] on input "Please enter a name." at bounding box center [693, 320] width 158 height 26
type input "**********"
click at [678, 376] on button "Create" at bounding box center [692, 371] width 49 height 24
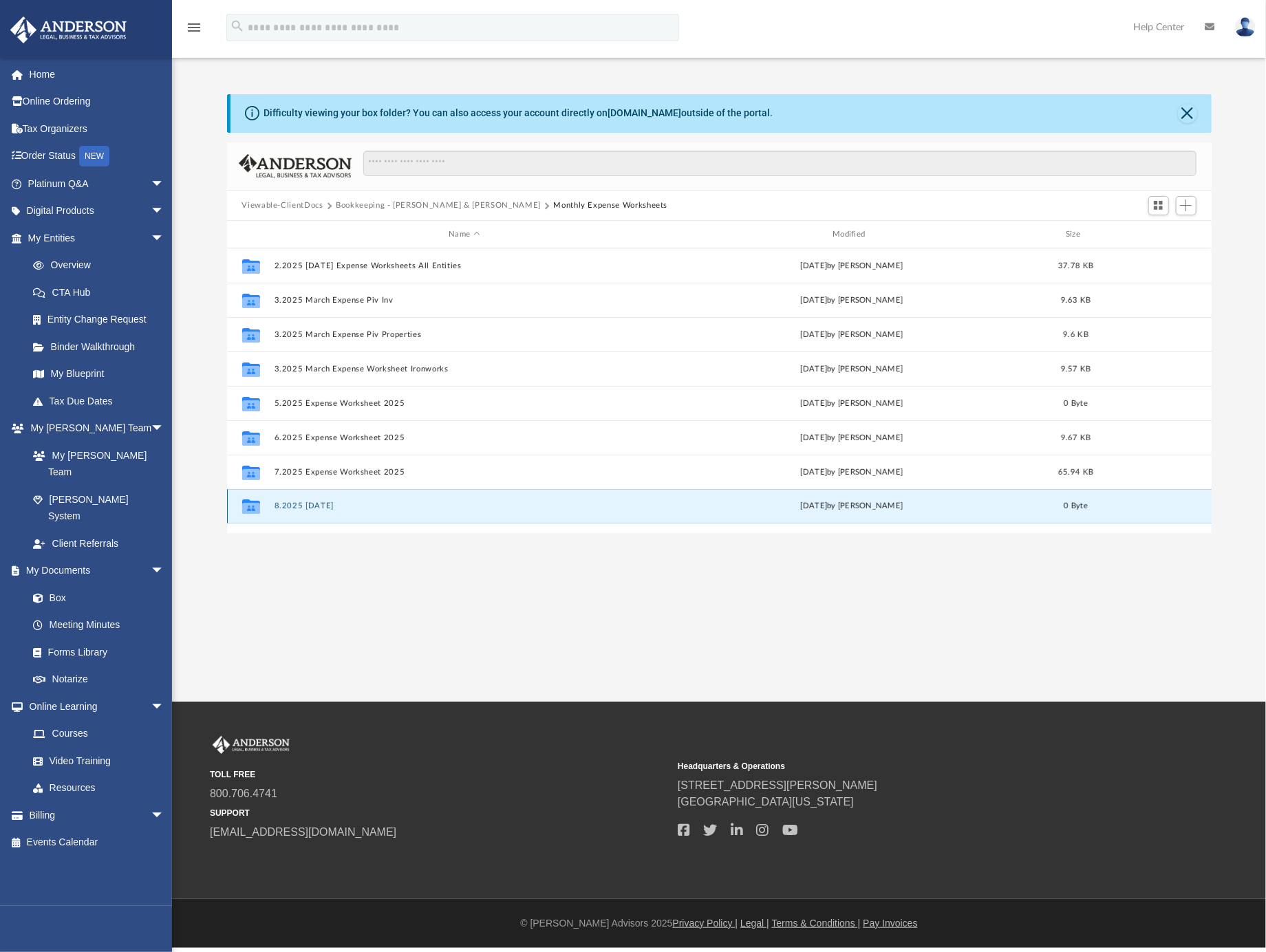
click at [326, 507] on button "8.2025 [DATE]" at bounding box center [464, 507] width 381 height 9
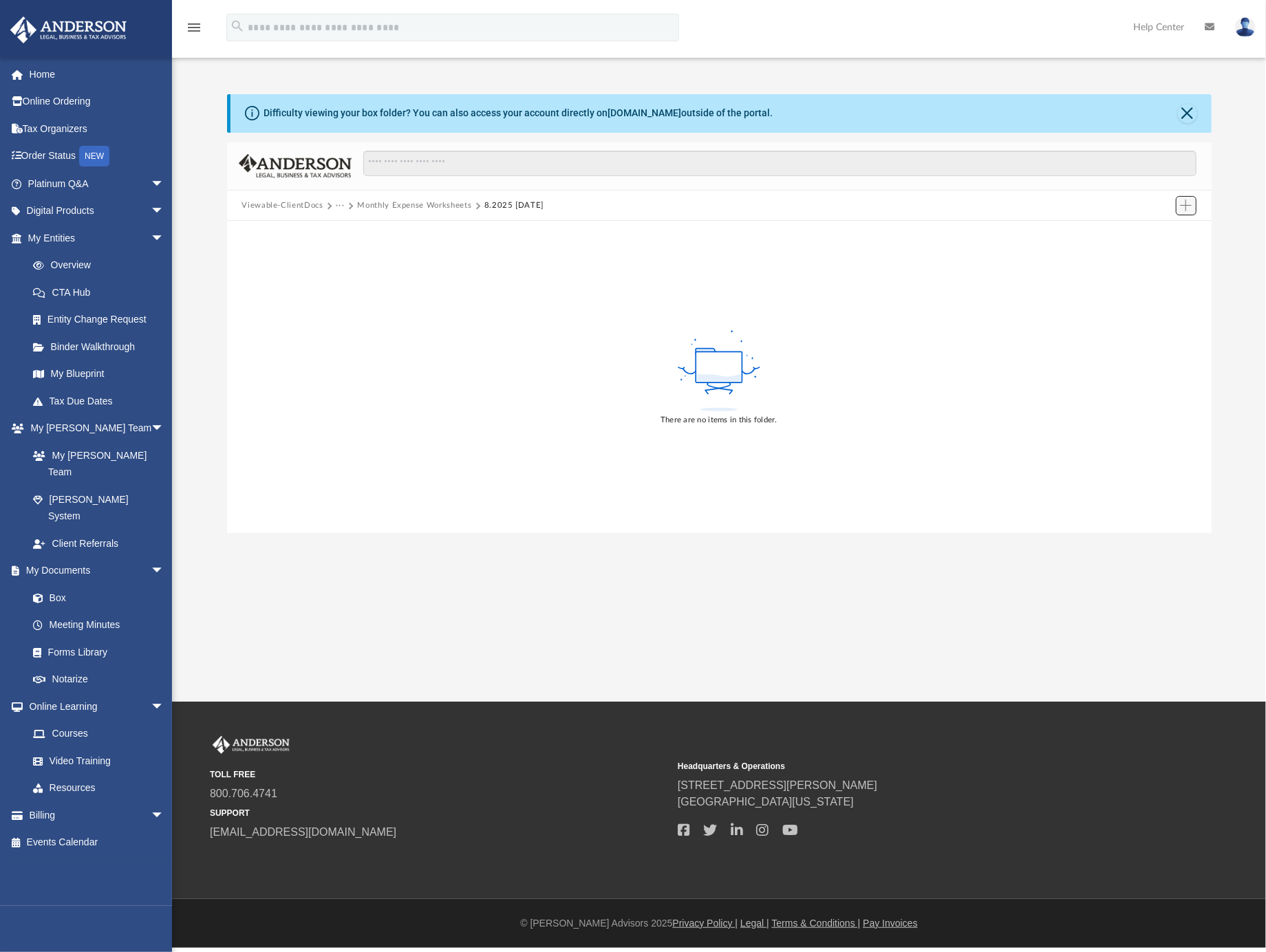
click at [1192, 212] on button "Add" at bounding box center [1186, 206] width 20 height 19
click at [1157, 236] on li "Upload" at bounding box center [1166, 234] width 44 height 15
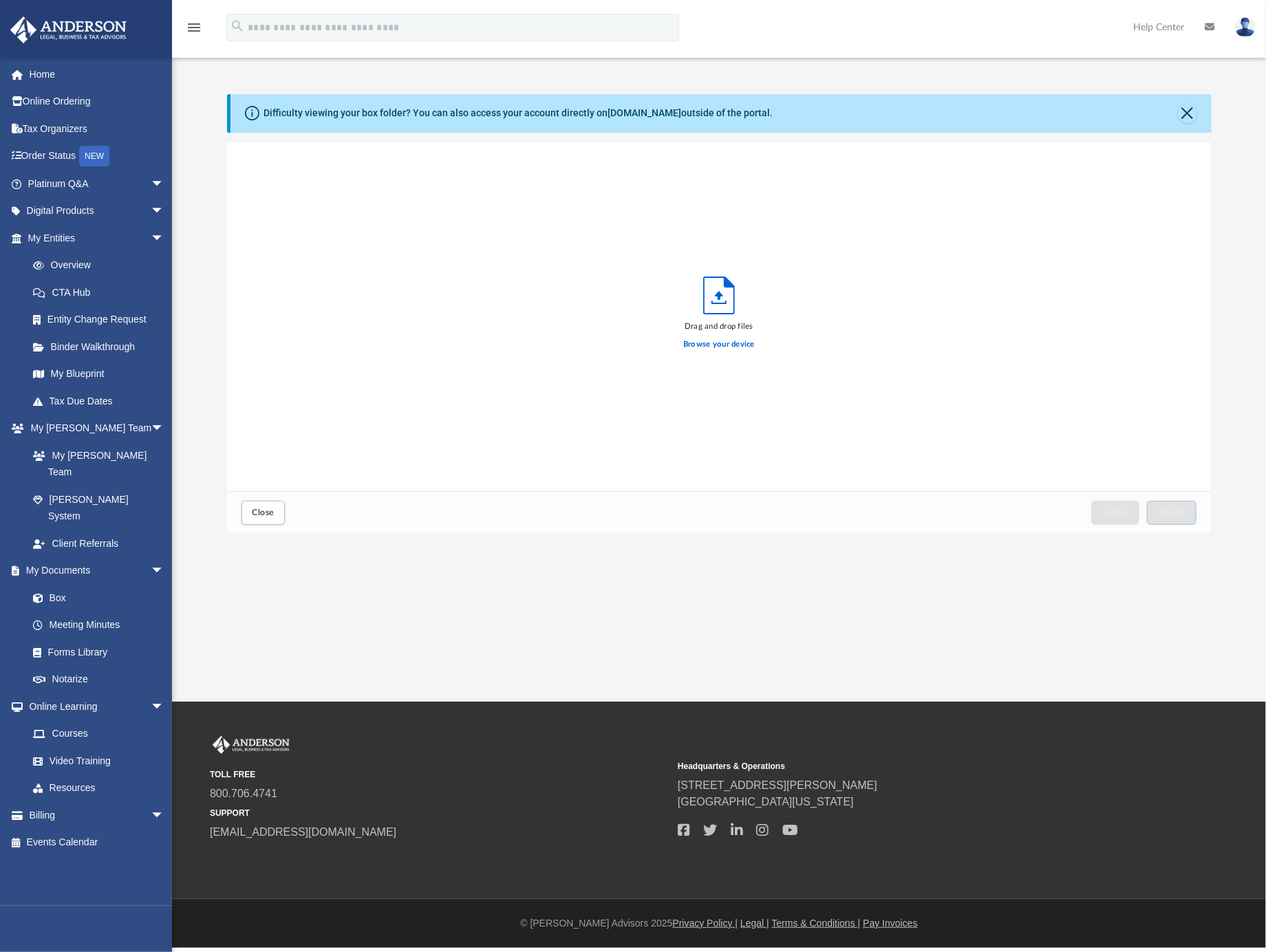
scroll to position [336, 972]
click at [744, 346] on label "Browse your device" at bounding box center [719, 345] width 72 height 12
click at [0, 0] on input "Browse your device" at bounding box center [0, 0] width 0 height 0
click at [1178, 514] on span "Upload" at bounding box center [1172, 512] width 29 height 8
click at [266, 517] on button "Close" at bounding box center [263, 513] width 42 height 24
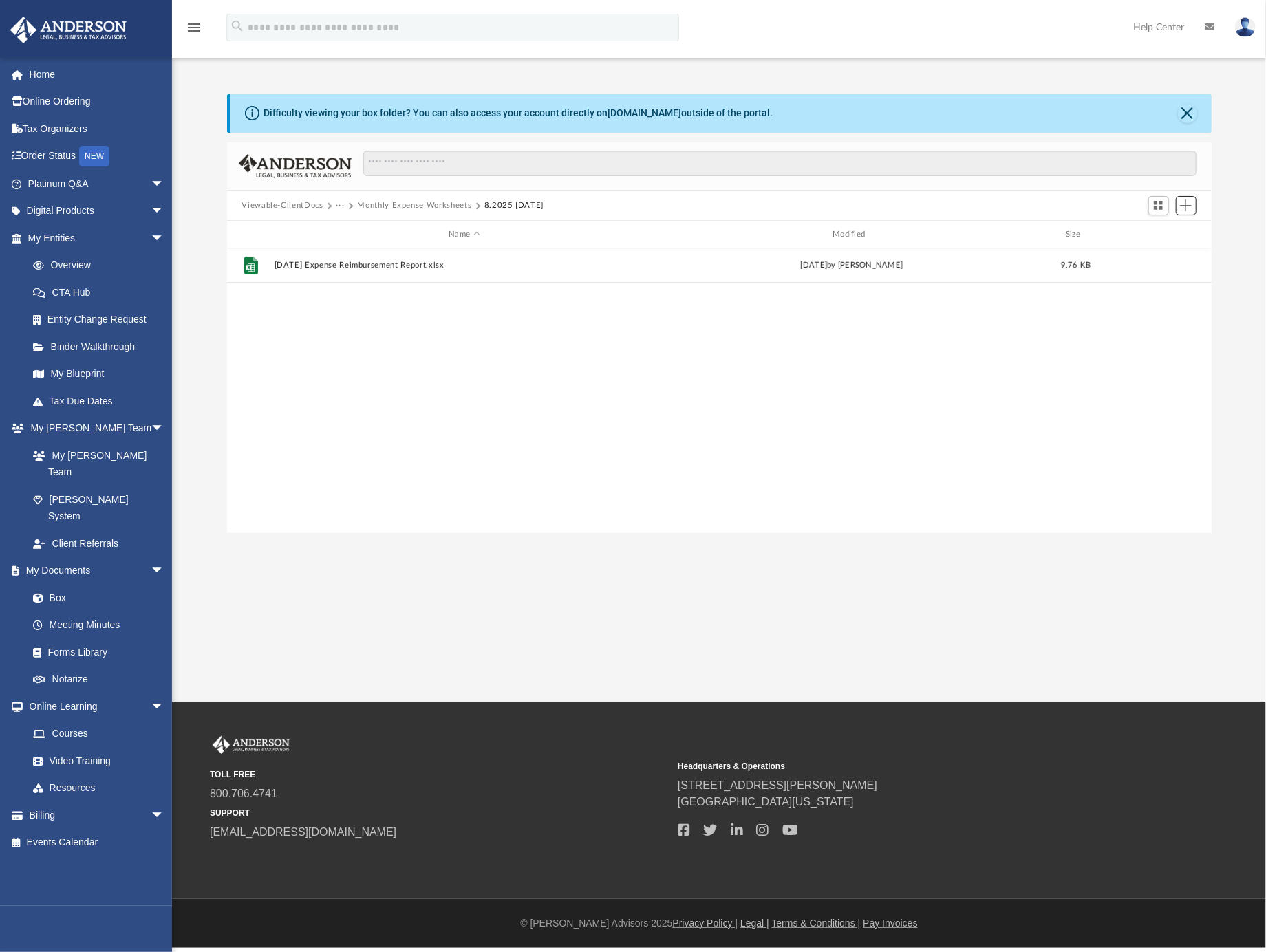
scroll to position [300, 972]
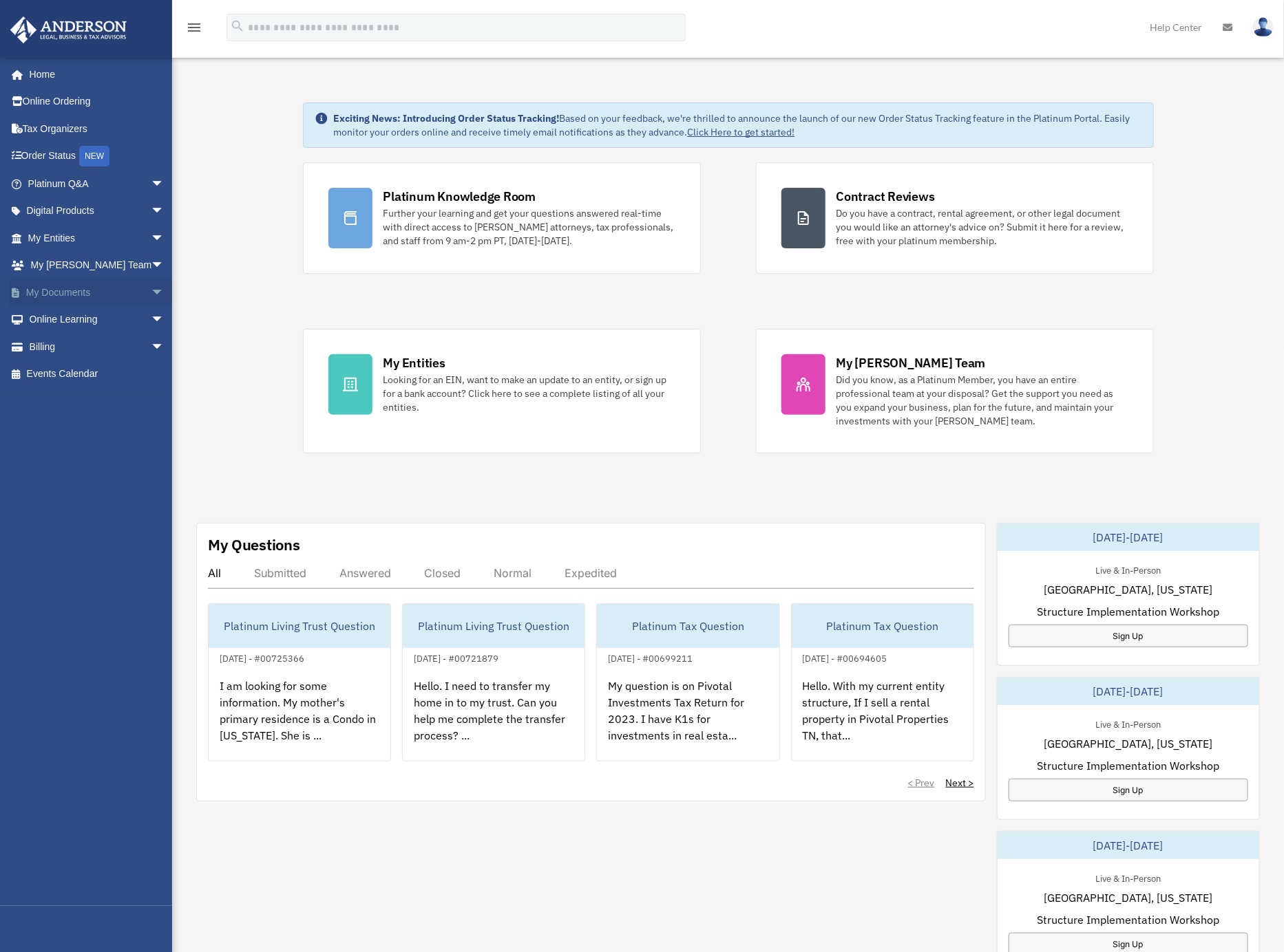
click at [80, 296] on link "My Documents arrow_drop_down" at bounding box center [97, 293] width 175 height 28
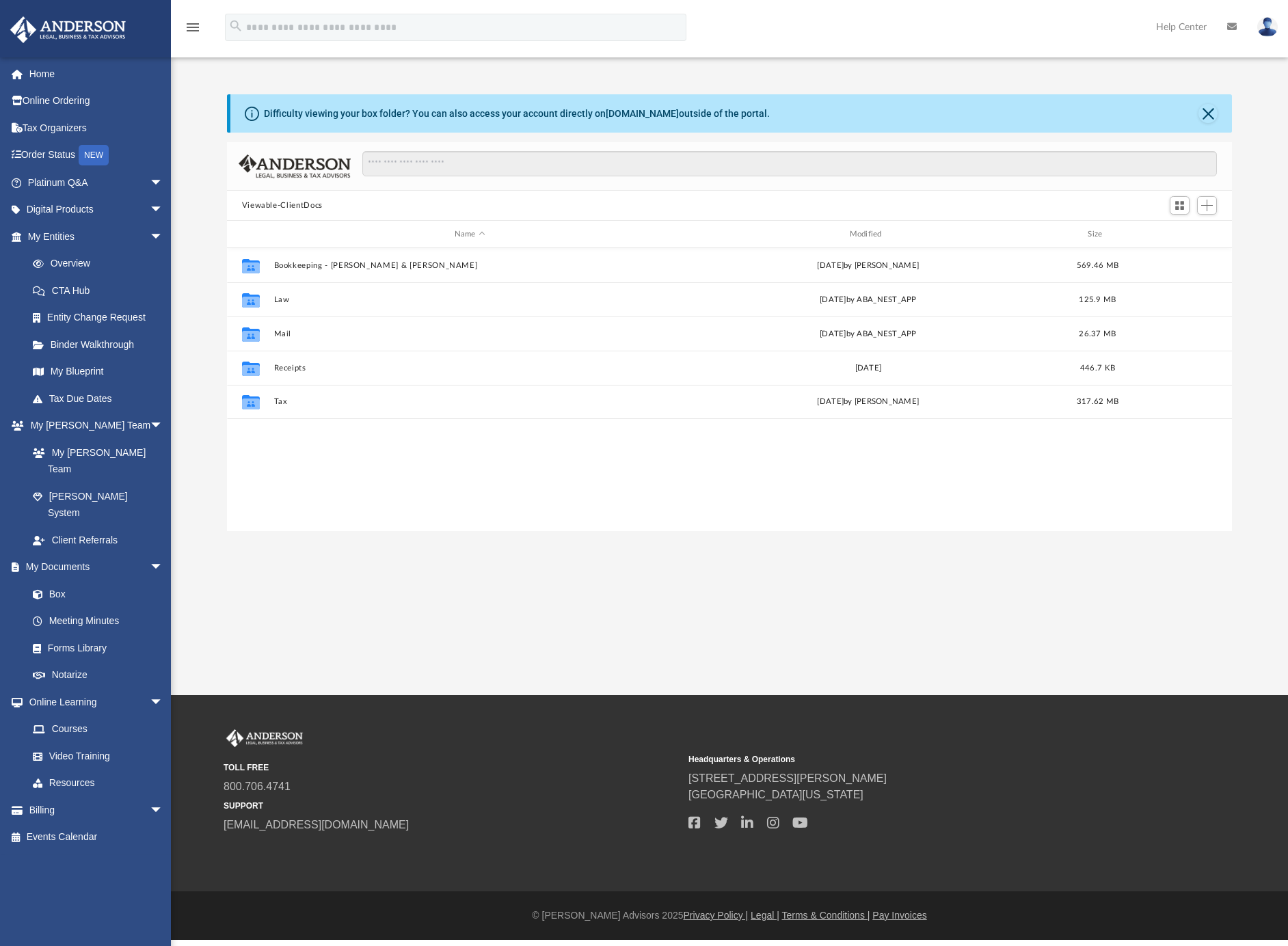
scroll to position [298, 993]
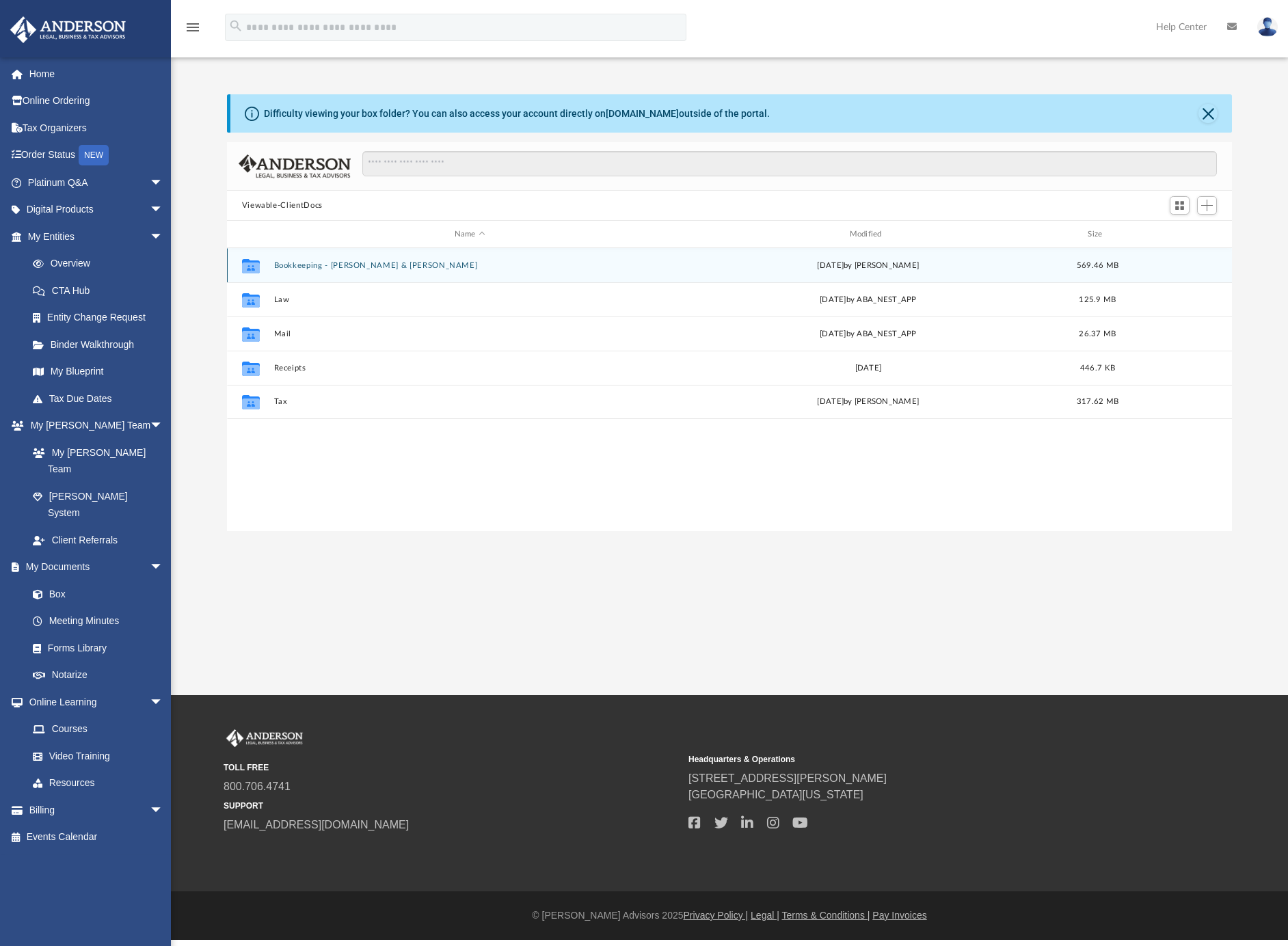
click at [312, 267] on button "Bookkeeping - [PERSON_NAME] & [PERSON_NAME]" at bounding box center [469, 266] width 393 height 9
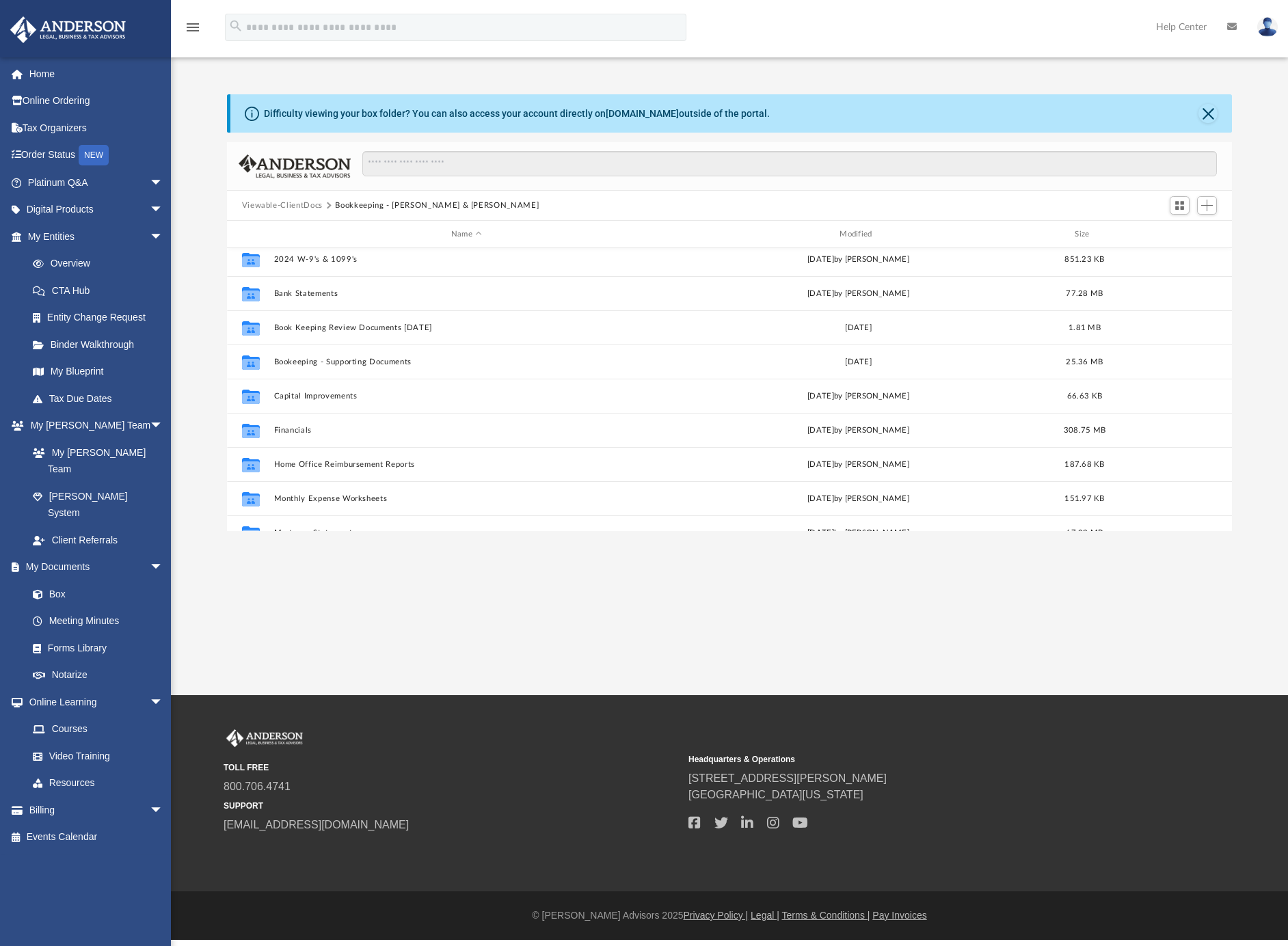
scroll to position [52, 0]
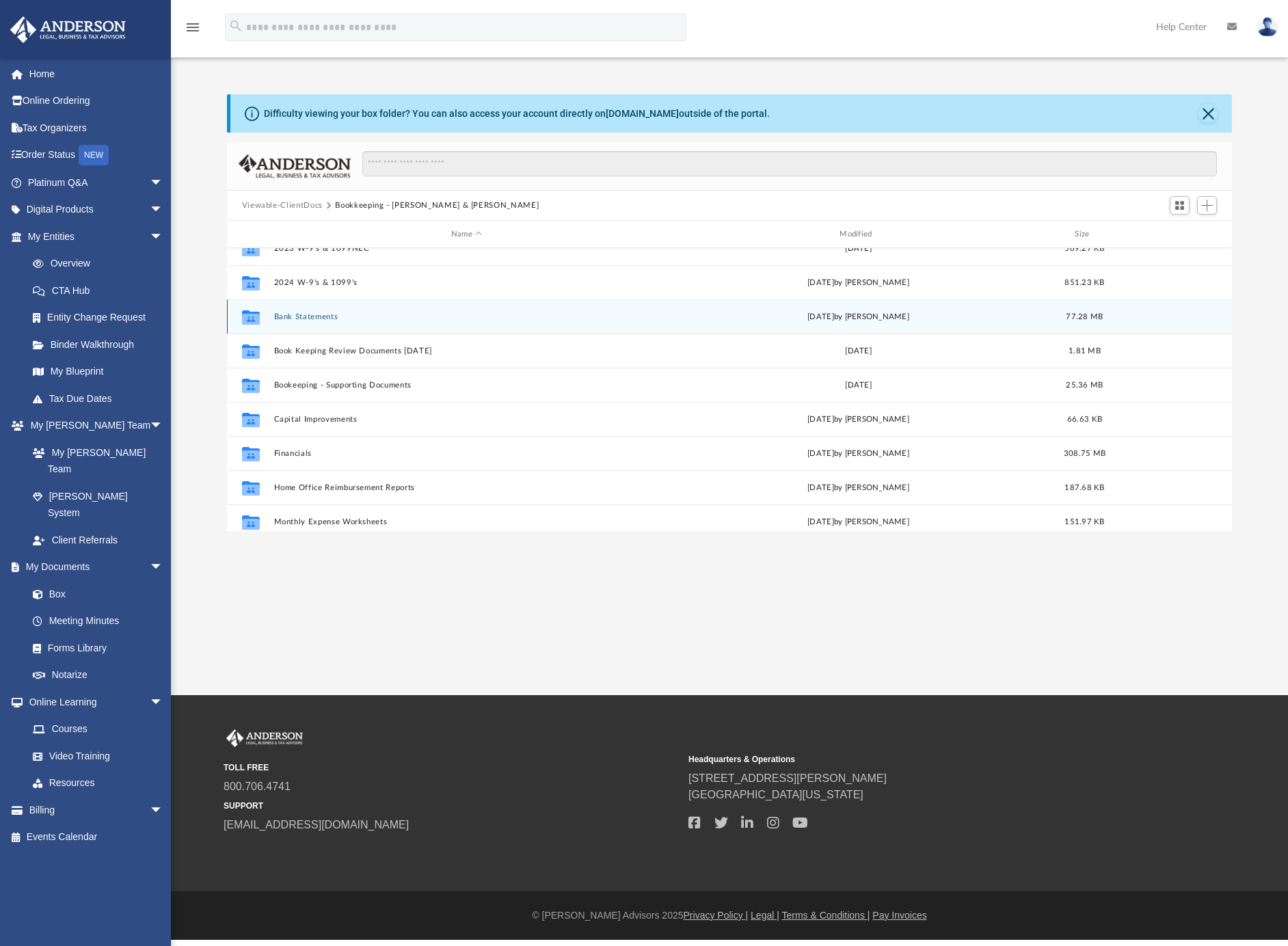
click at [303, 316] on button "Bank Statements" at bounding box center [466, 317] width 385 height 9
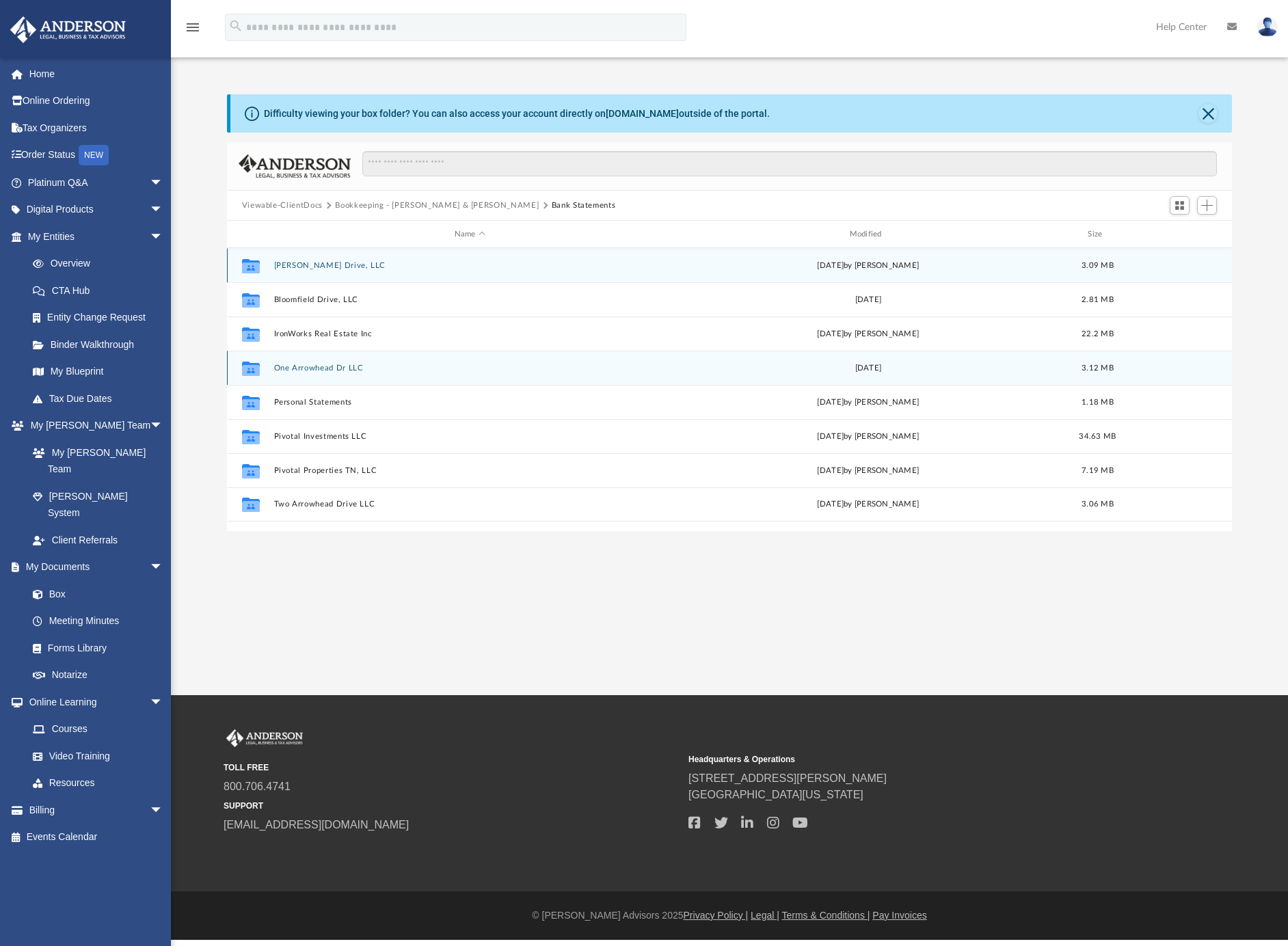
scroll to position [0, 0]
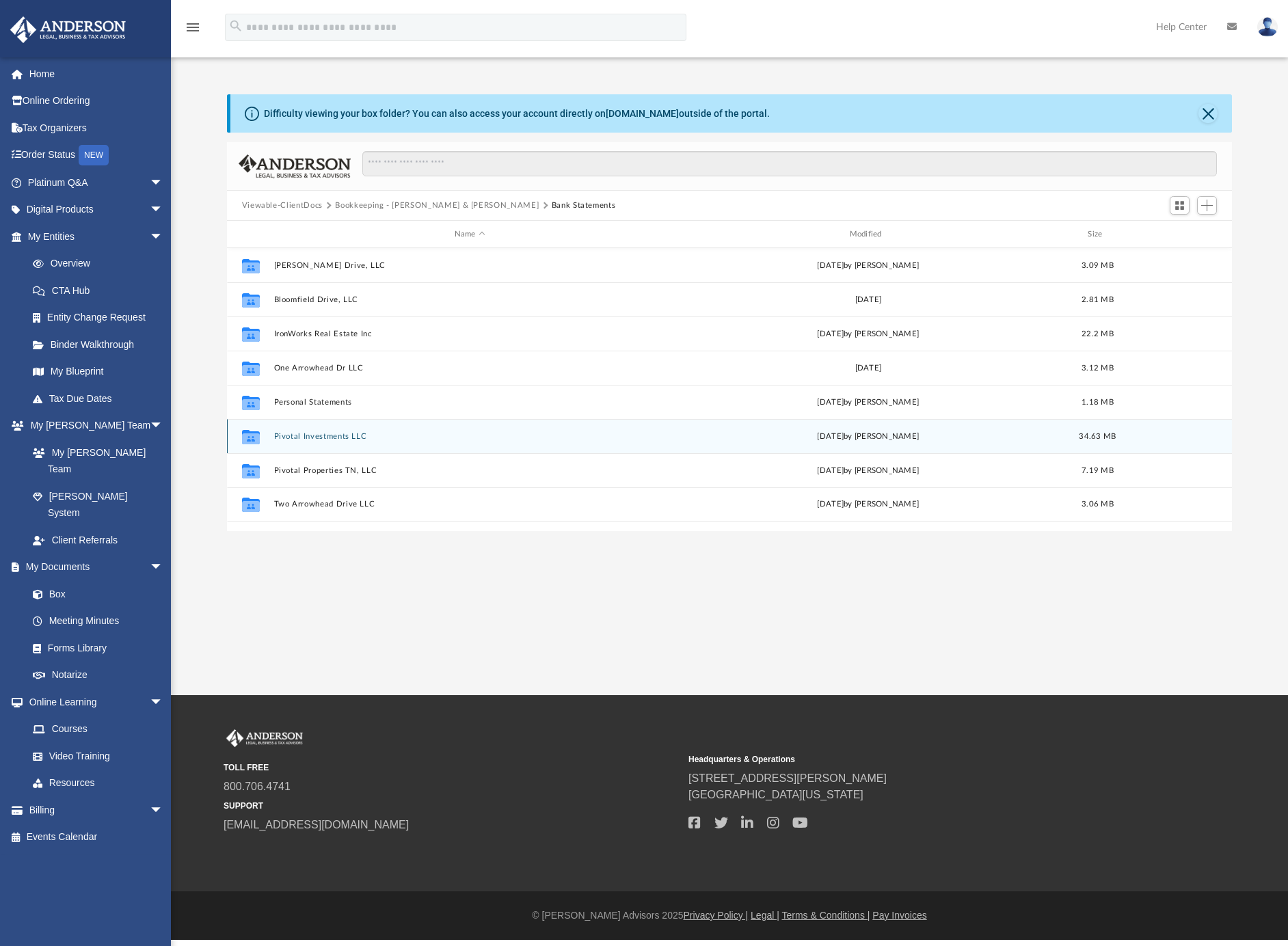
click at [330, 431] on div "Collaborated Folder Pivotal Investments LLC [DATE] by [PERSON_NAME] 34.63 MB" at bounding box center [730, 436] width 1006 height 34
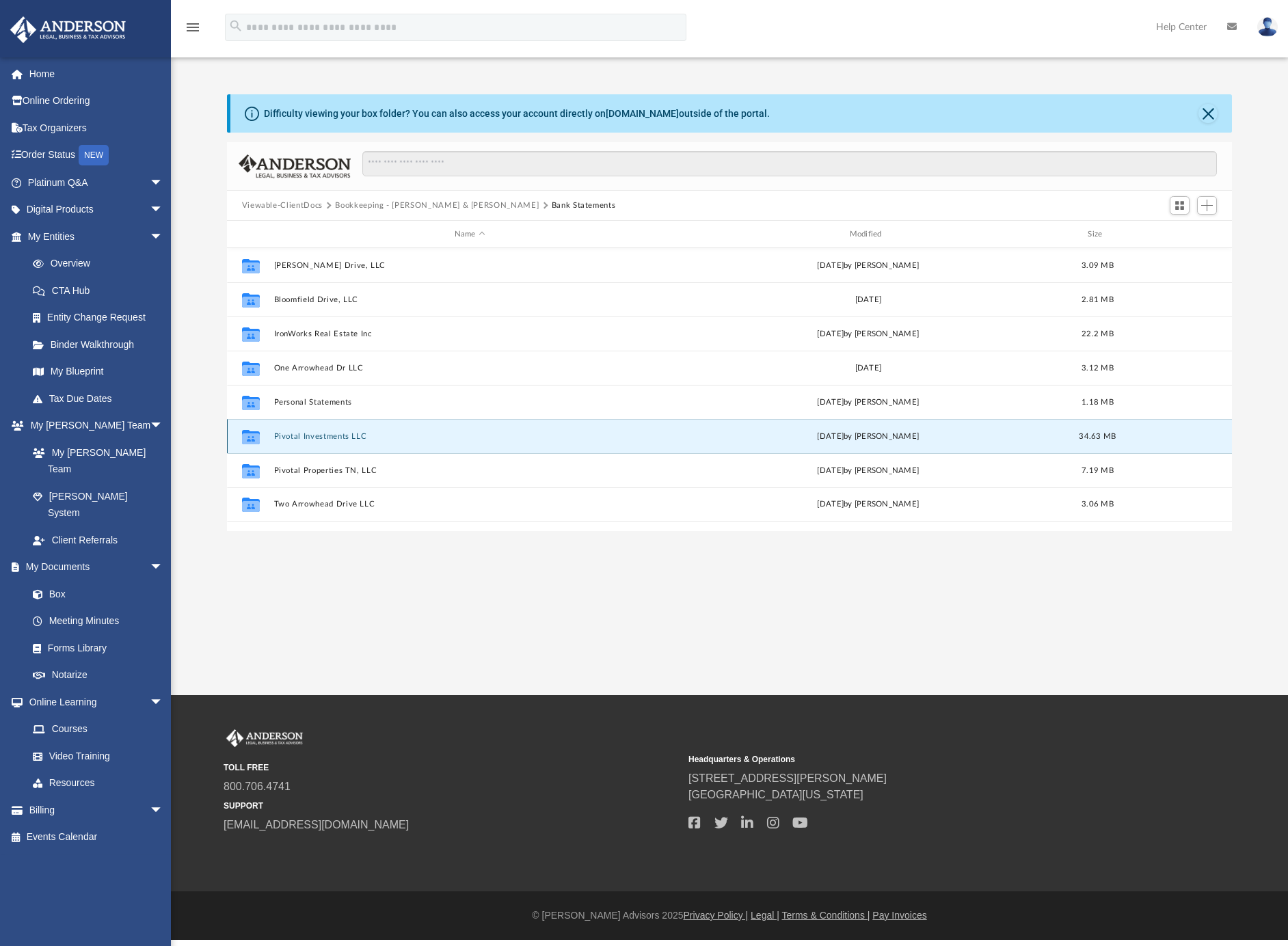
click at [330, 433] on button "Pivotal Investments LLC" at bounding box center [469, 437] width 393 height 9
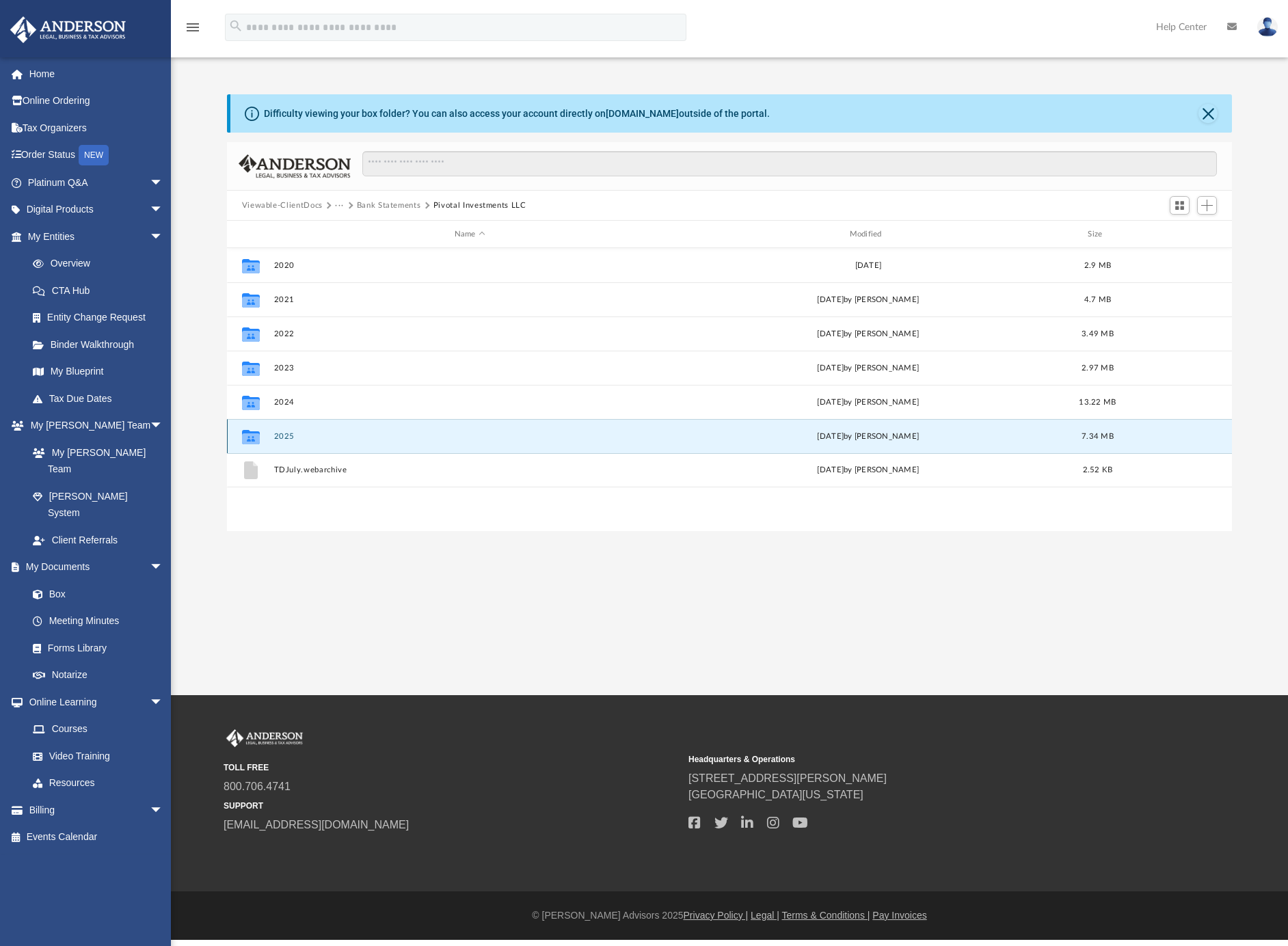
click at [283, 435] on button "2025" at bounding box center [469, 437] width 393 height 9
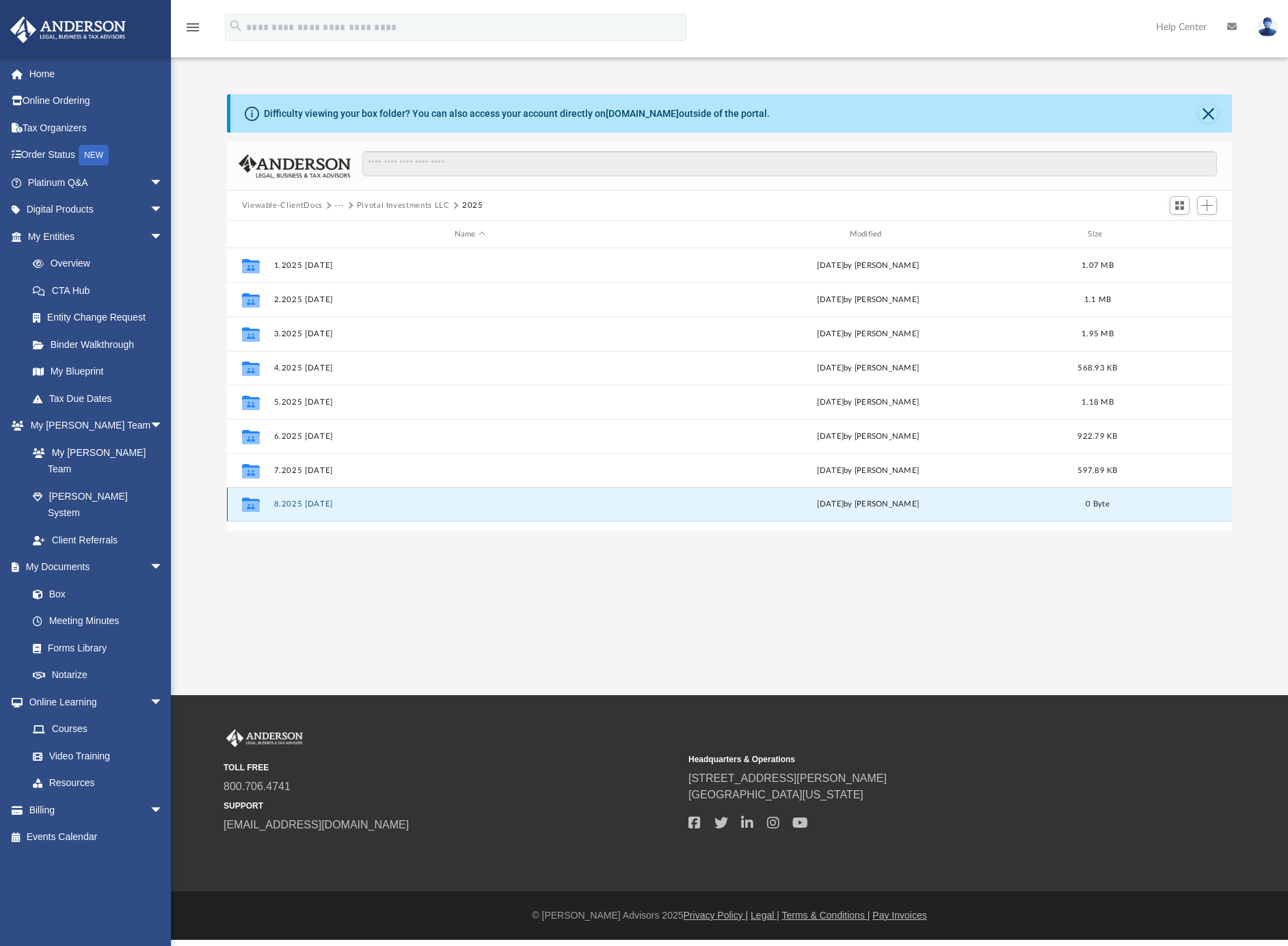
click at [313, 501] on button "8.2025 [DATE]" at bounding box center [469, 504] width 393 height 9
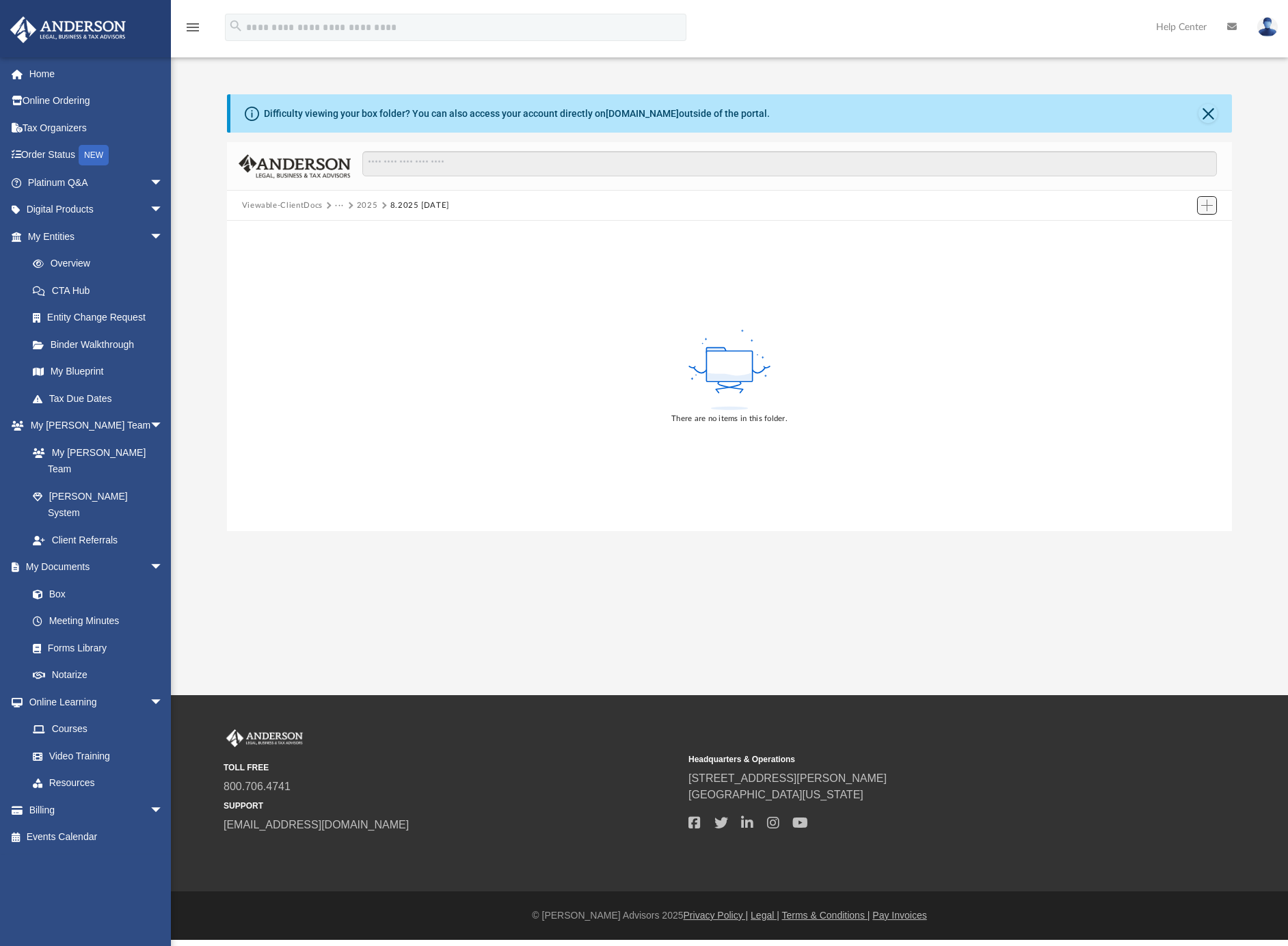
click at [1204, 202] on span "Add" at bounding box center [1207, 205] width 12 height 12
click at [1177, 229] on li "Upload" at bounding box center [1187, 233] width 44 height 15
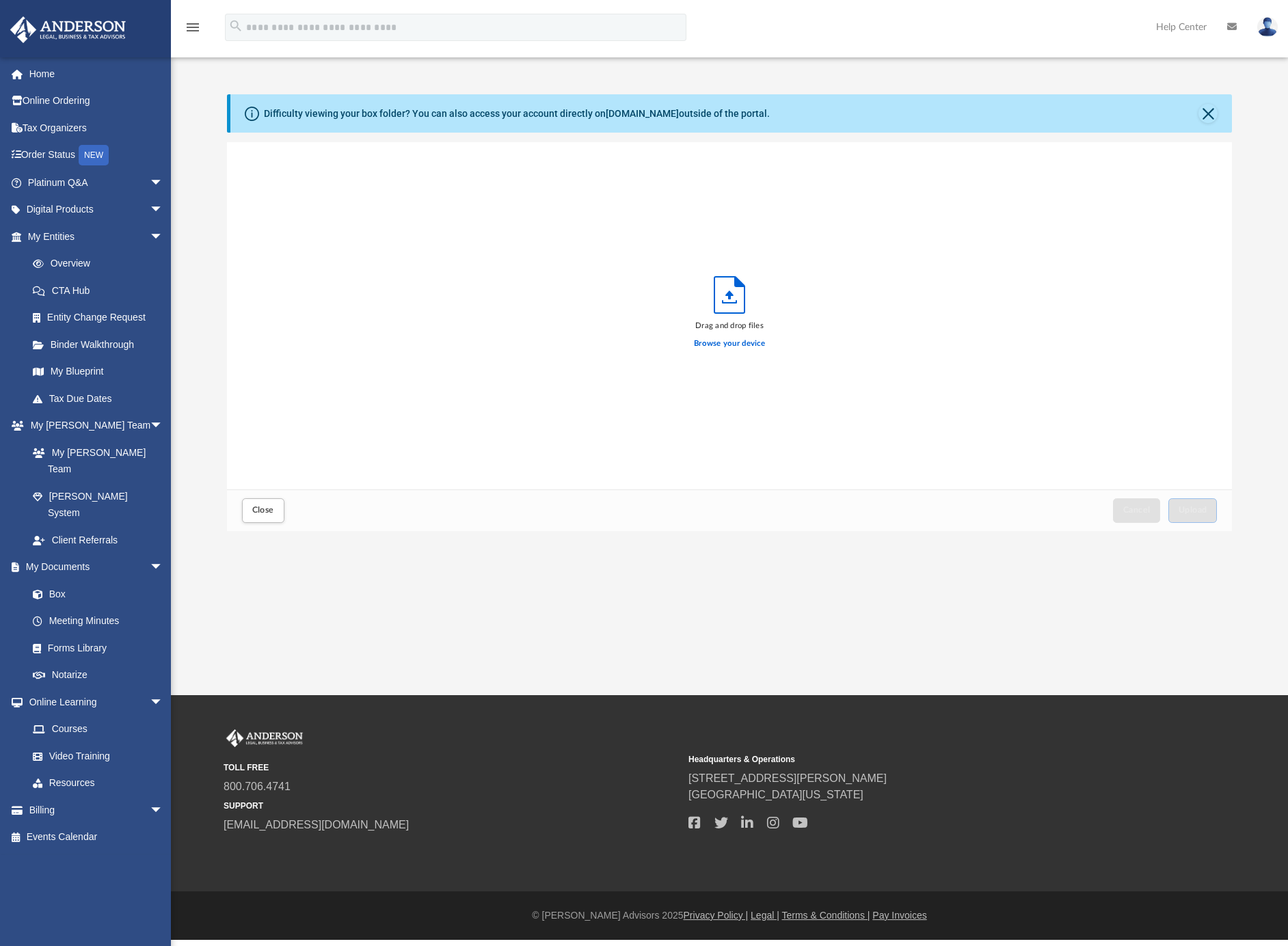
scroll to position [334, 993]
click at [741, 345] on label "Browse your device" at bounding box center [729, 344] width 71 height 12
click at [0, 0] on input "Browse your device" at bounding box center [0, 0] width 0 height 0
click at [1207, 511] on span "Upload" at bounding box center [1194, 509] width 29 height 8
click at [274, 521] on button "Close" at bounding box center [263, 510] width 42 height 24
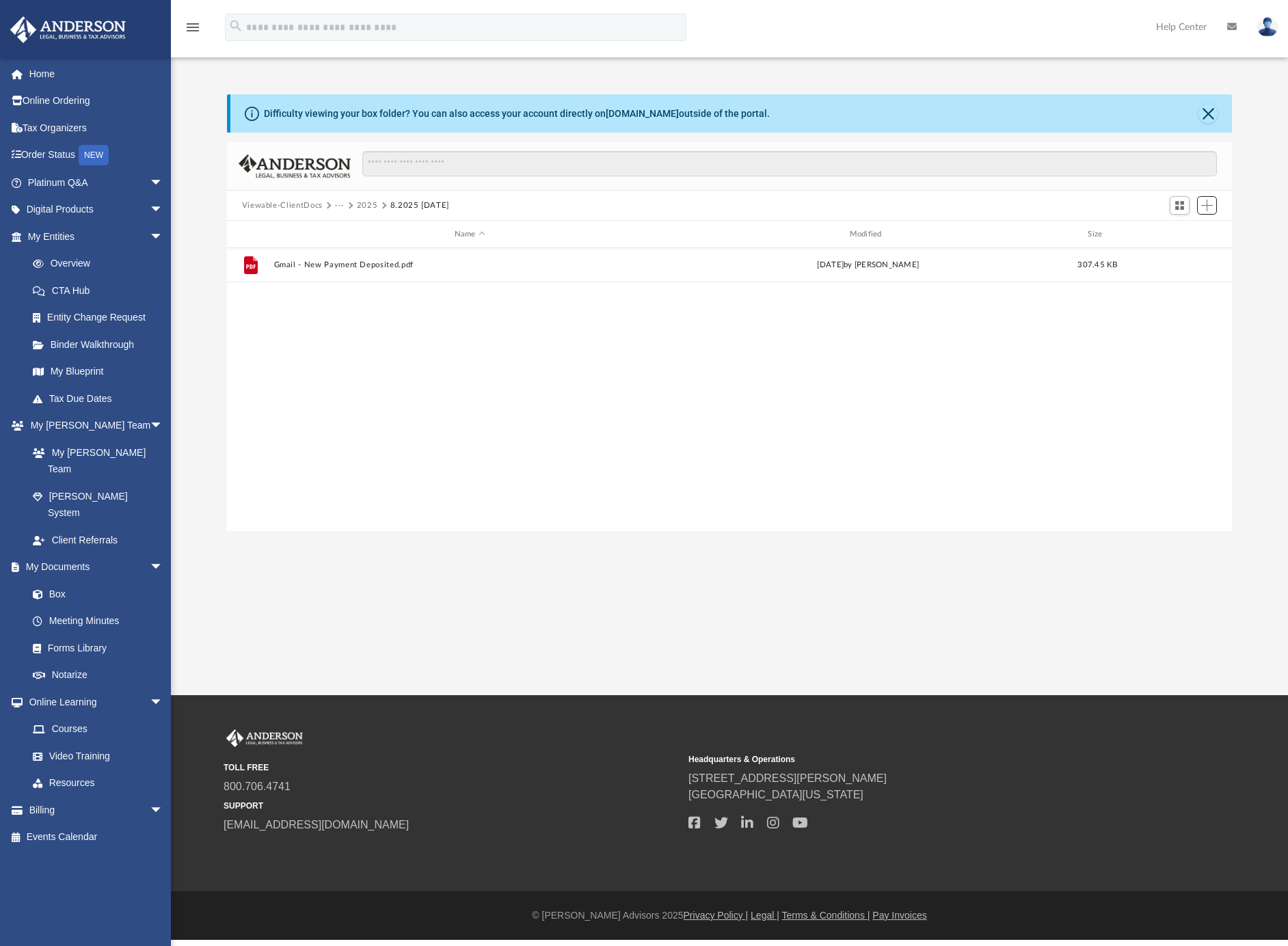
scroll to position [298, 993]
